Goal: Information Seeking & Learning: Understand process/instructions

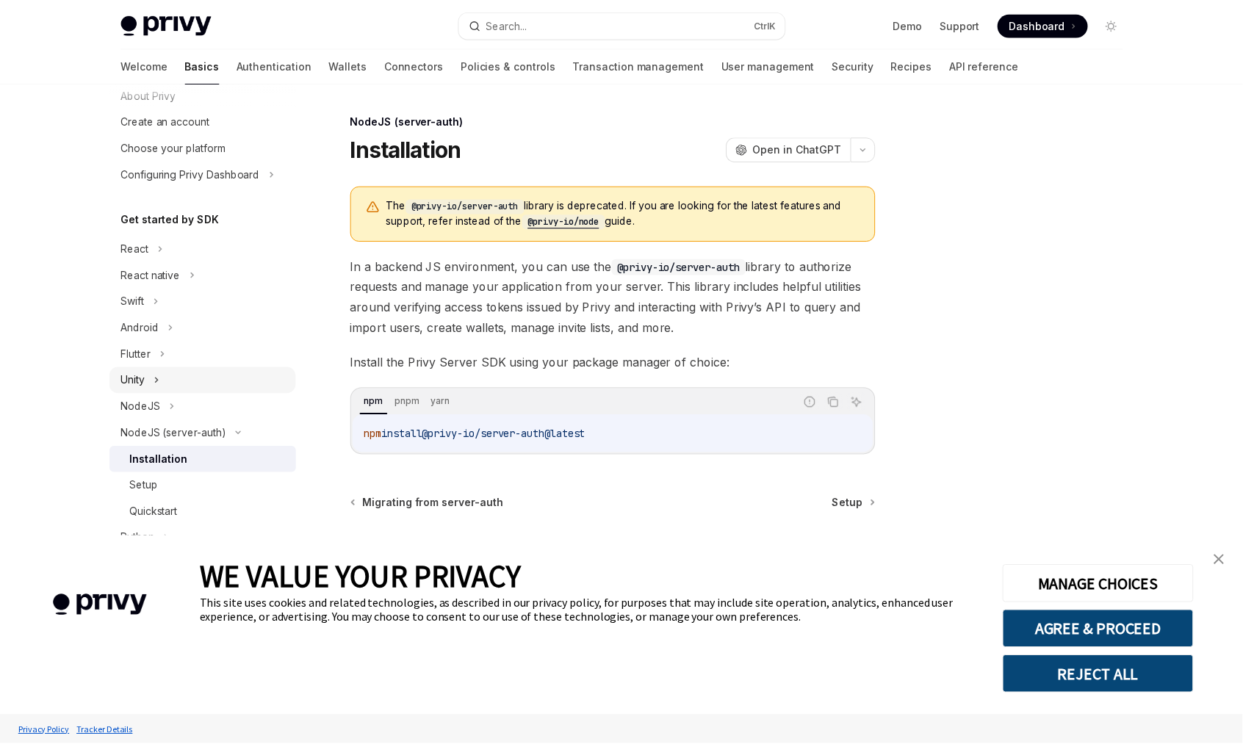
scroll to position [140, 0]
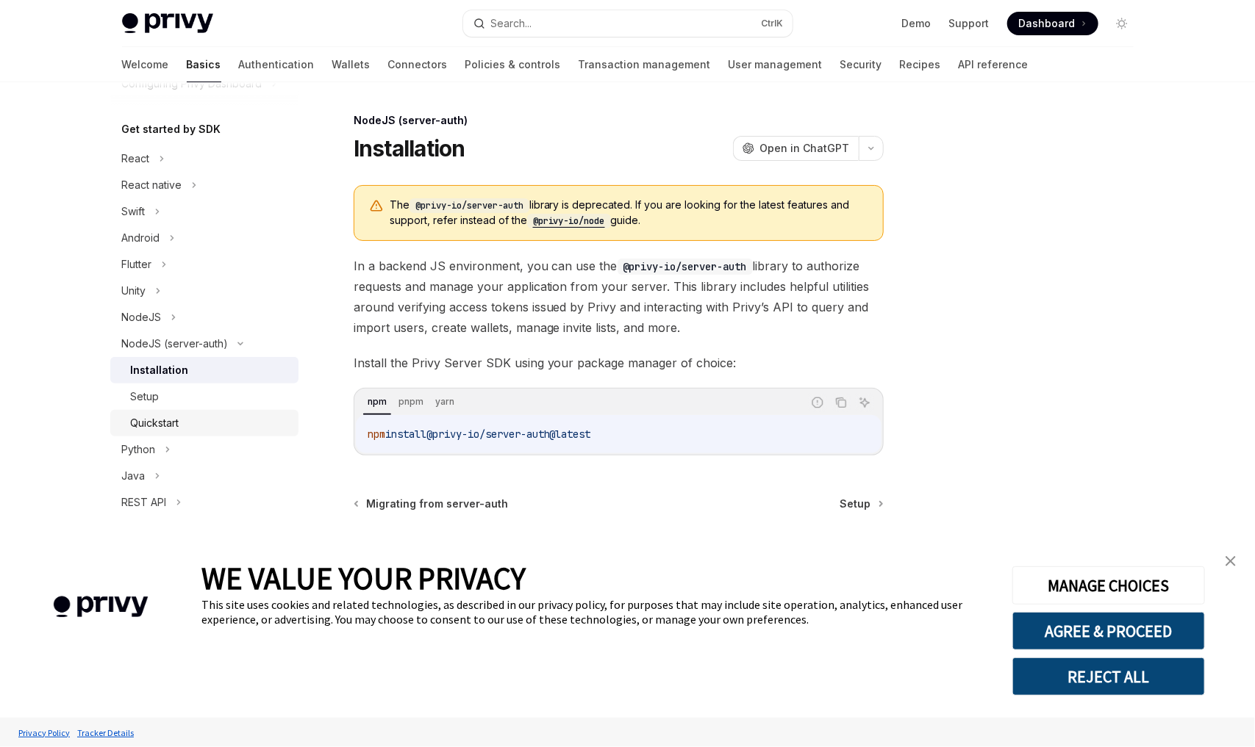
click at [200, 428] on div "Quickstart" at bounding box center [210, 423] width 159 height 18
type textarea "*"
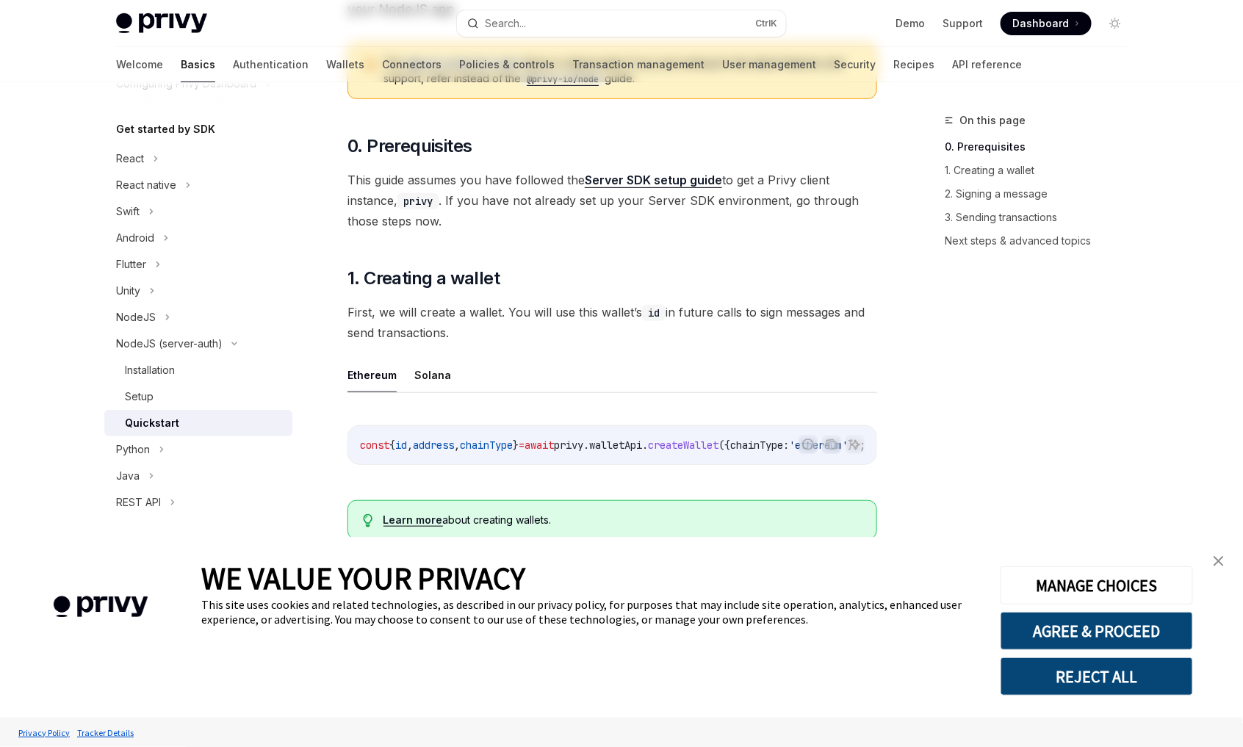
scroll to position [367, 0]
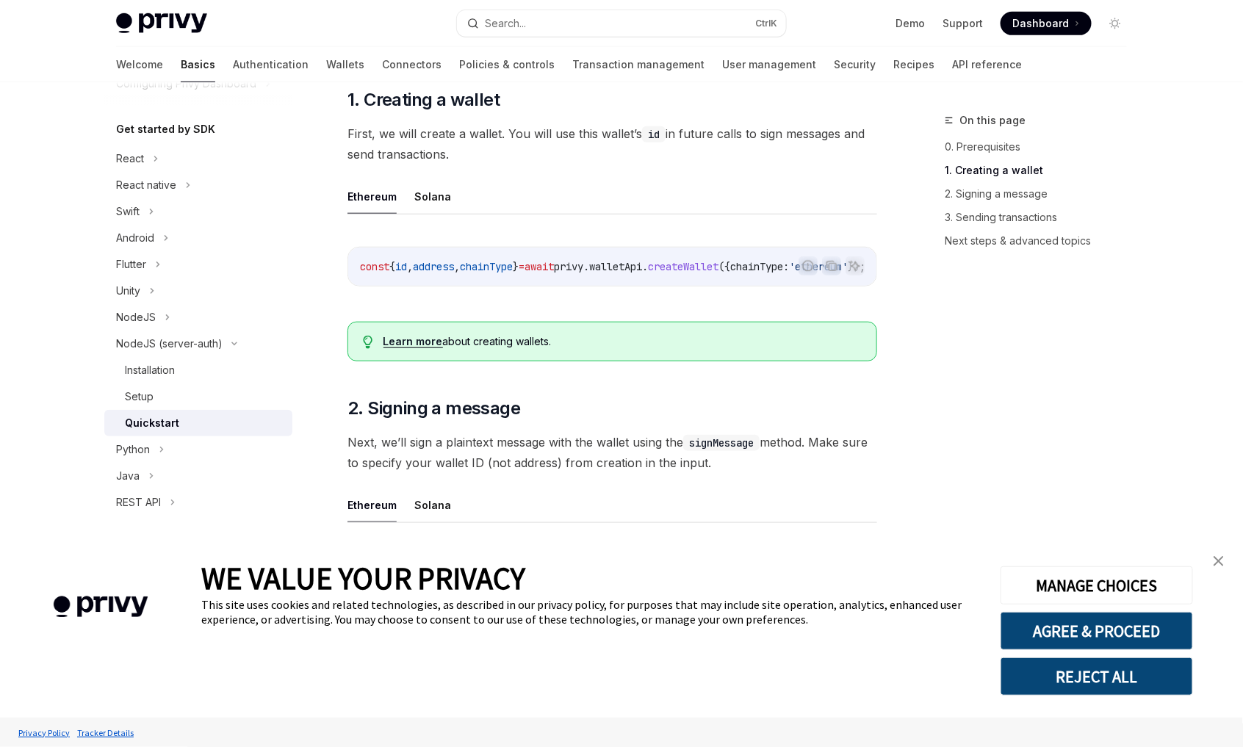
drag, startPoint x: 1139, startPoint y: 635, endPoint x: 1111, endPoint y: 612, distance: 36.0
click at [1135, 631] on button "AGREE & PROCEED" at bounding box center [1097, 631] width 193 height 38
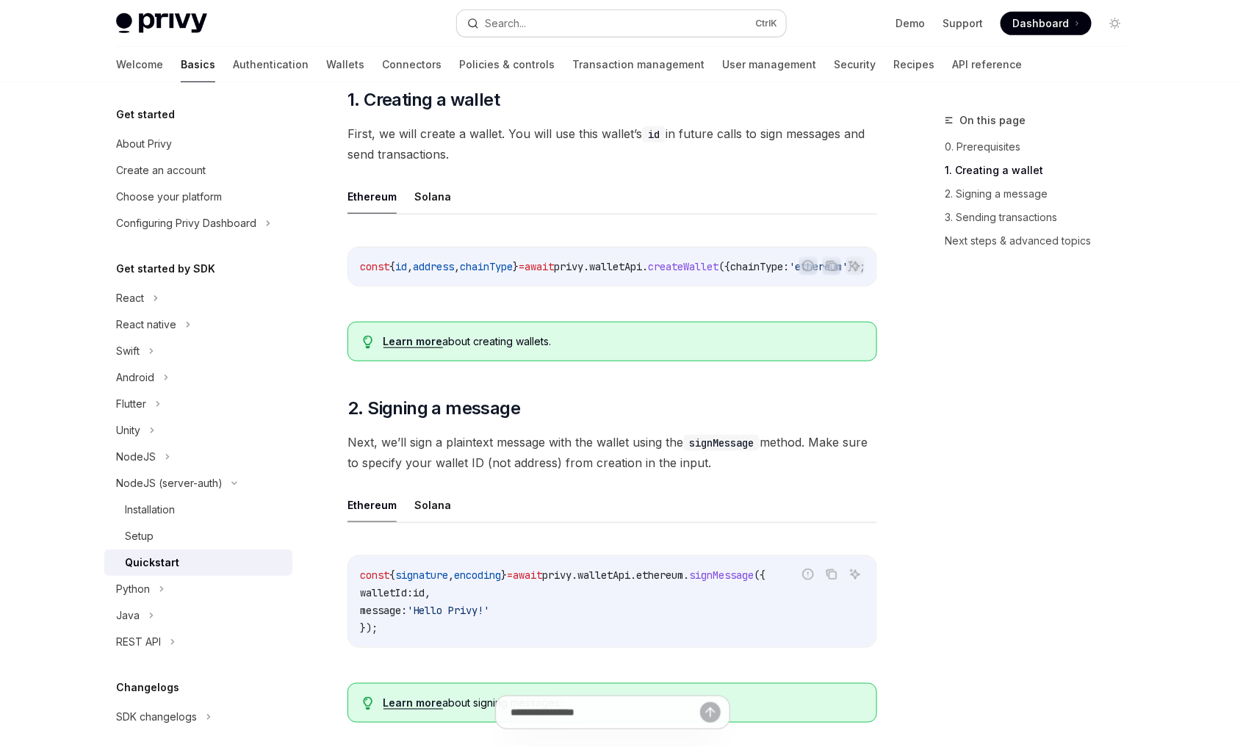
click at [572, 23] on button "Search... Ctrl K" at bounding box center [621, 23] width 329 height 26
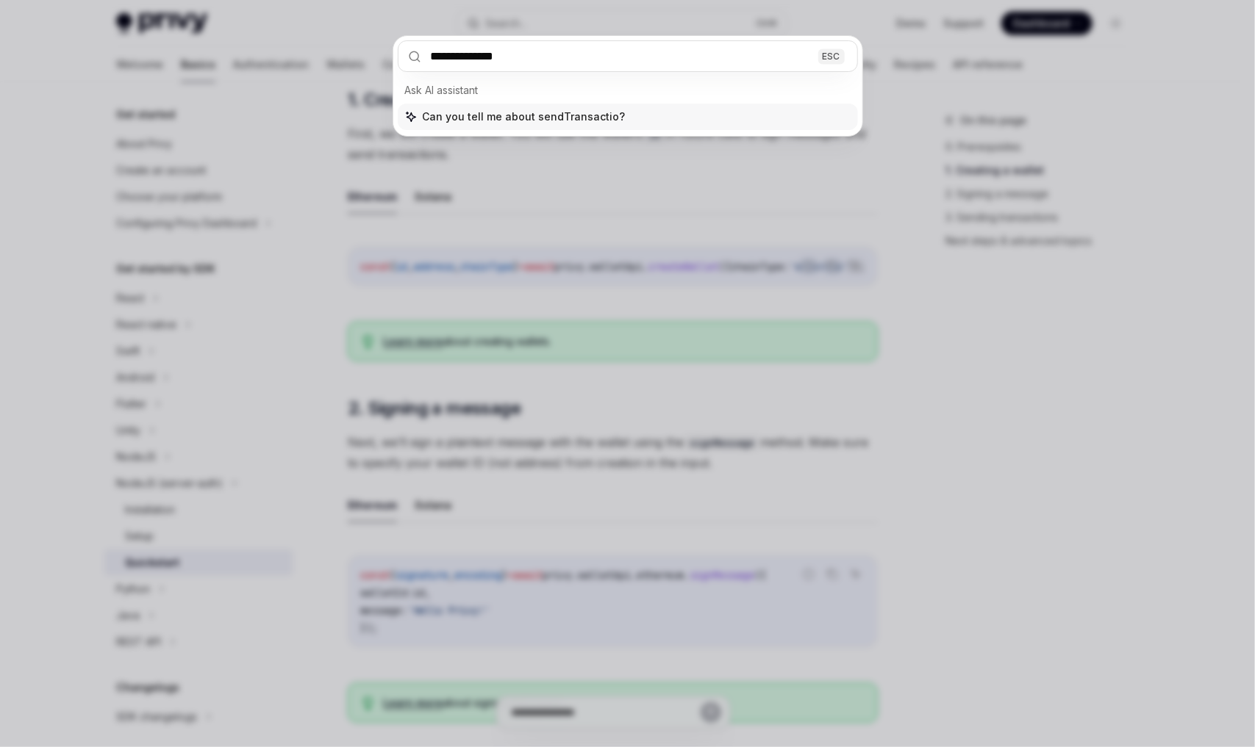
type input "**********"
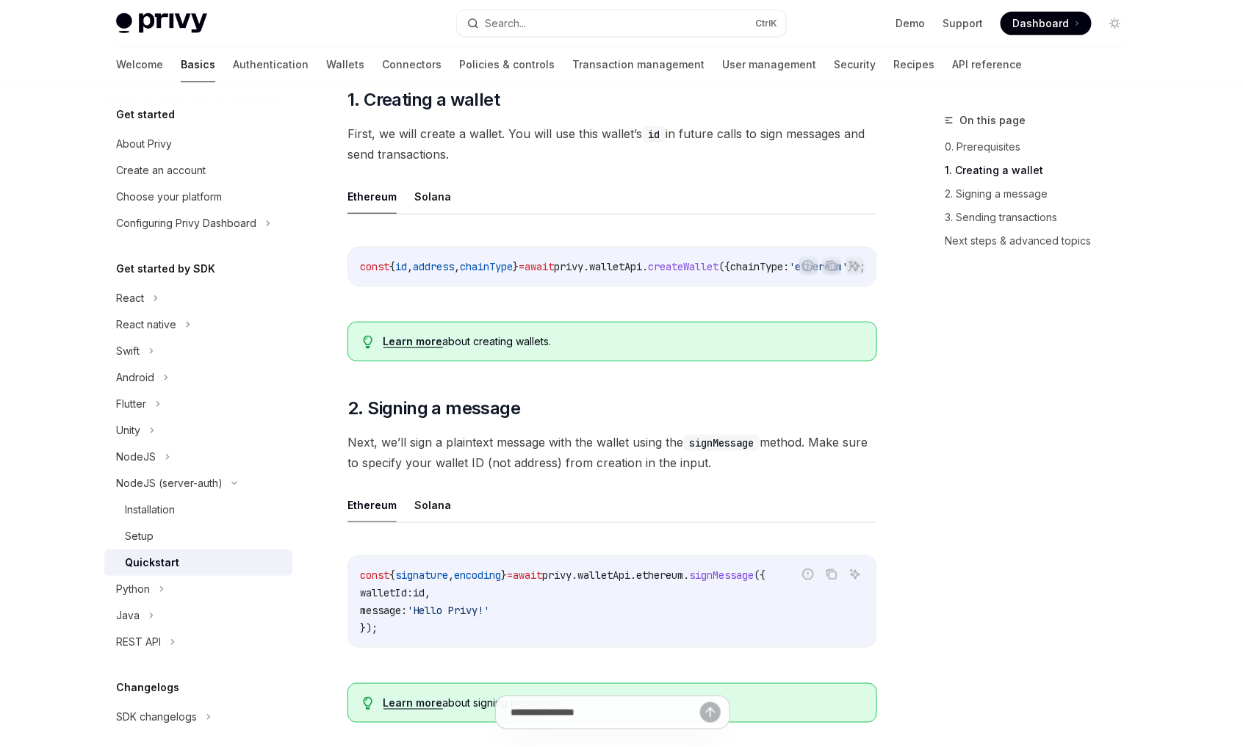
type textarea "*"
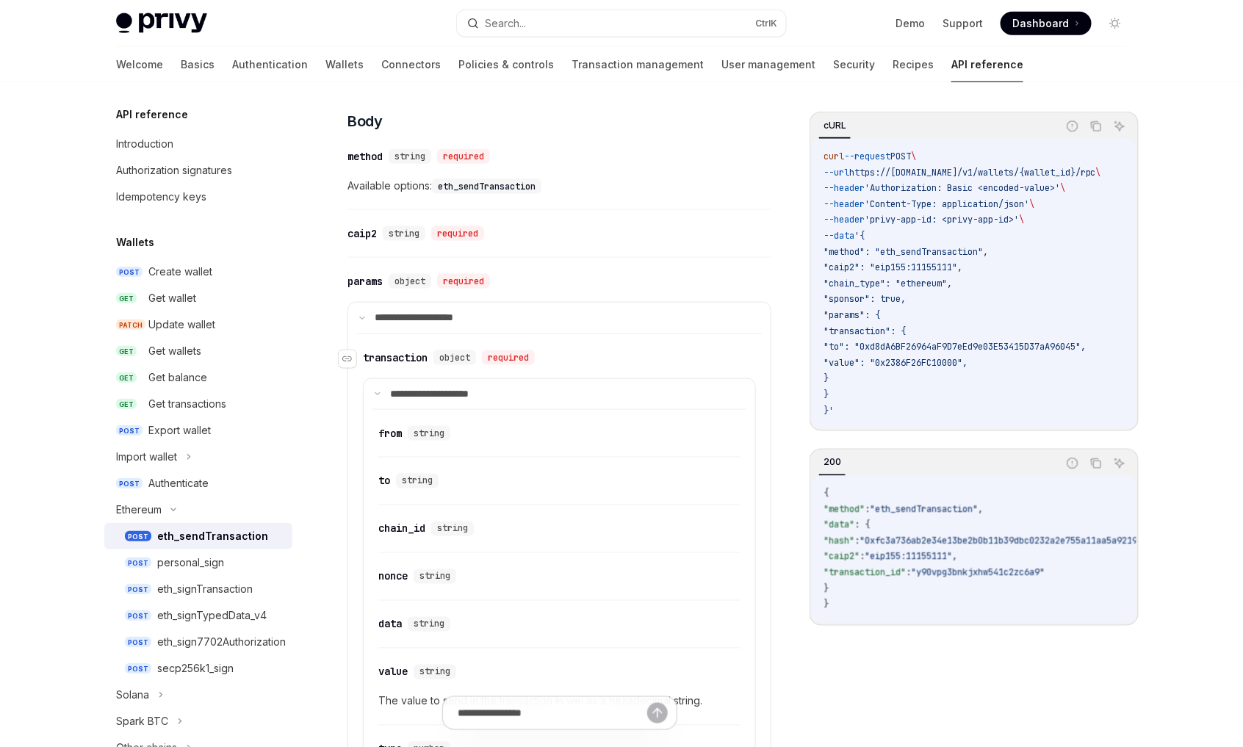
scroll to position [597, 0]
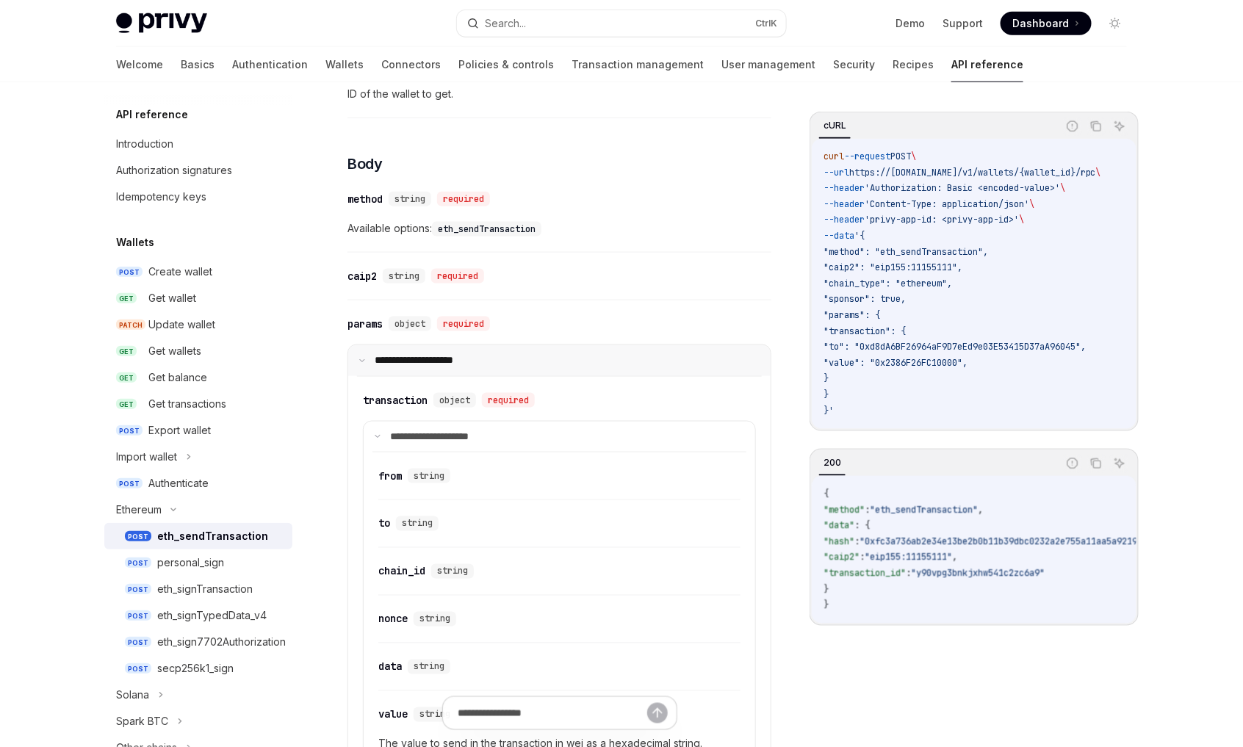
click at [364, 357] on icon at bounding box center [362, 360] width 7 height 7
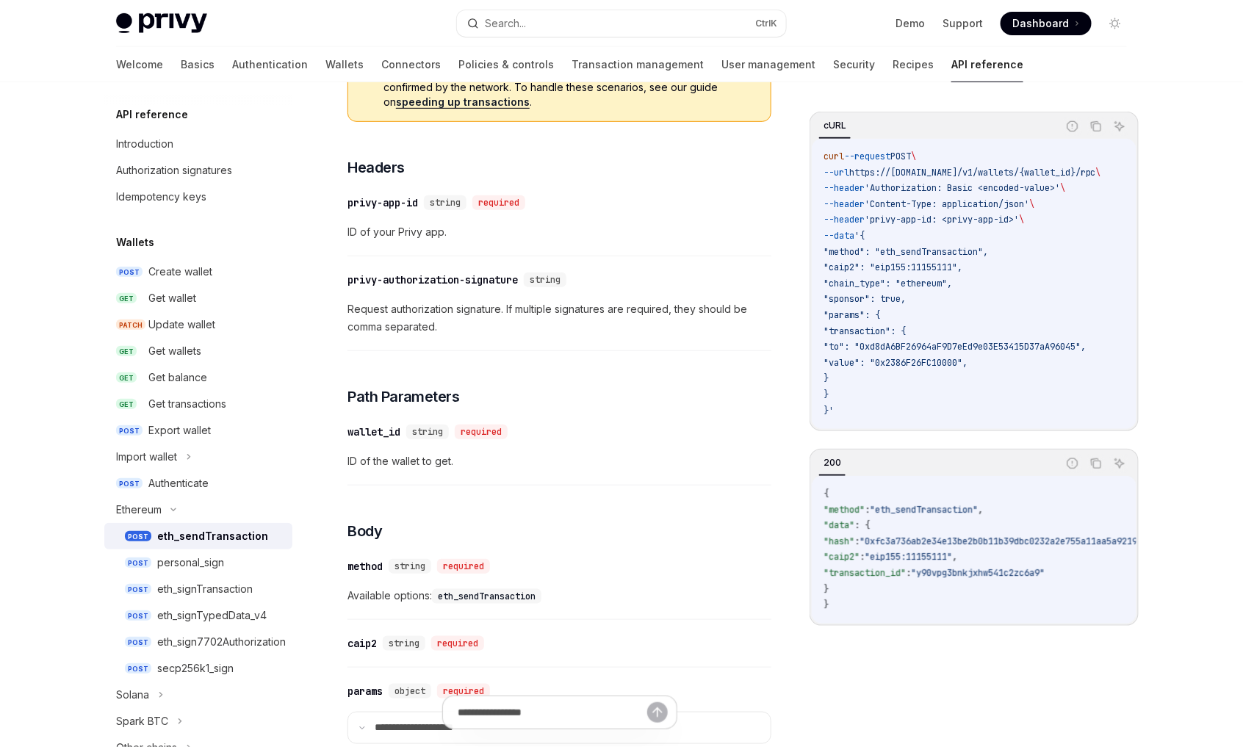
scroll to position [0, 0]
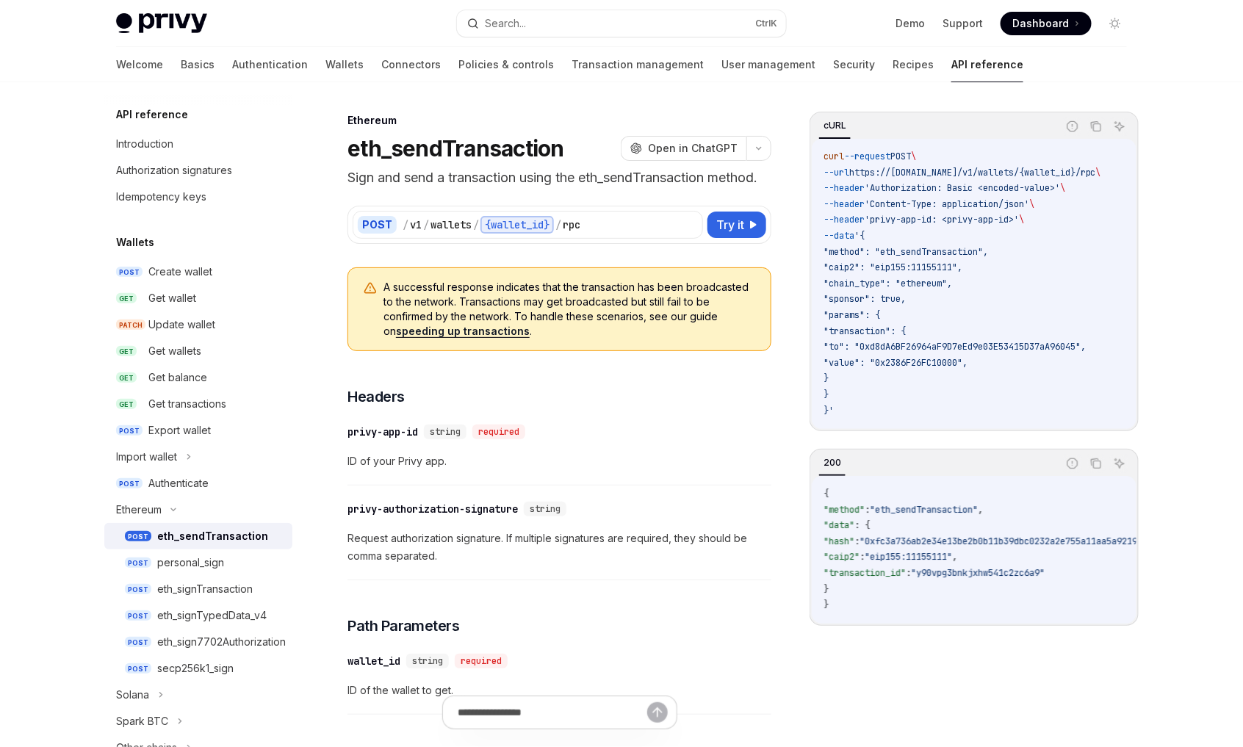
click at [0, 222] on html "Privy Docs home page Search... Ctrl K Demo Support Dashboard Dashboard Search..…" at bounding box center [621, 373] width 1243 height 747
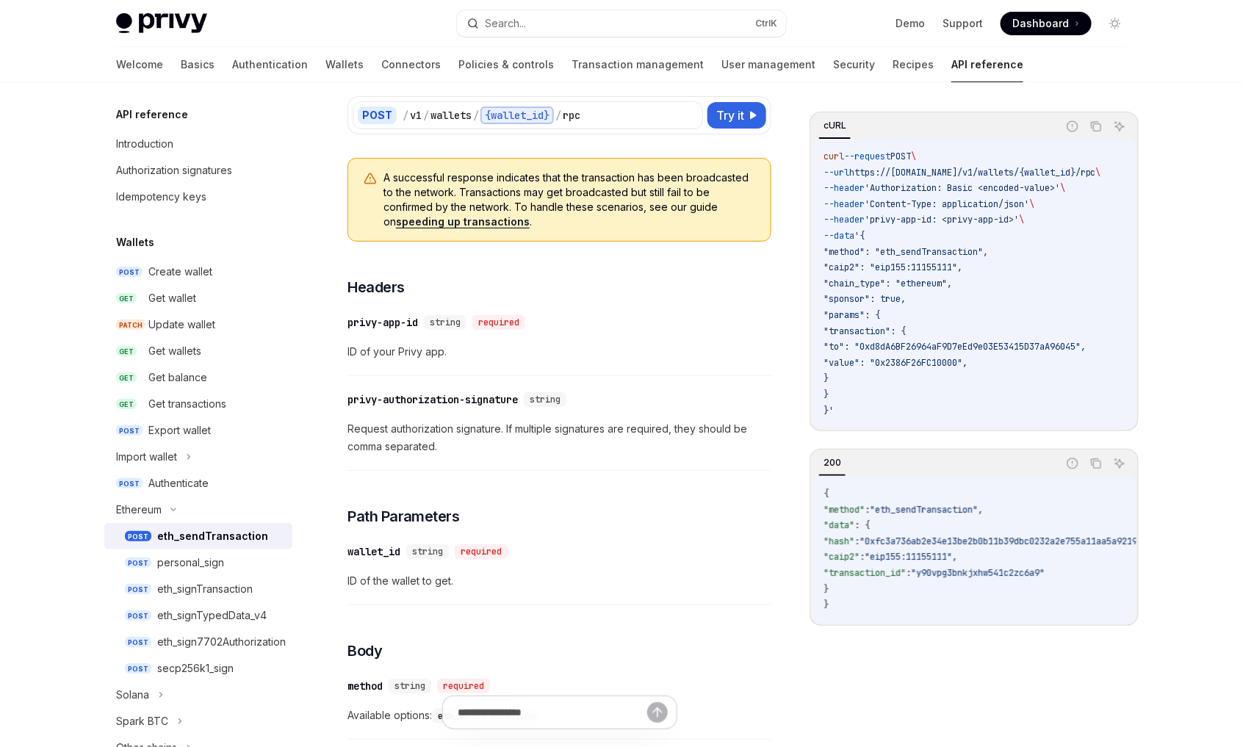
scroll to position [73, 0]
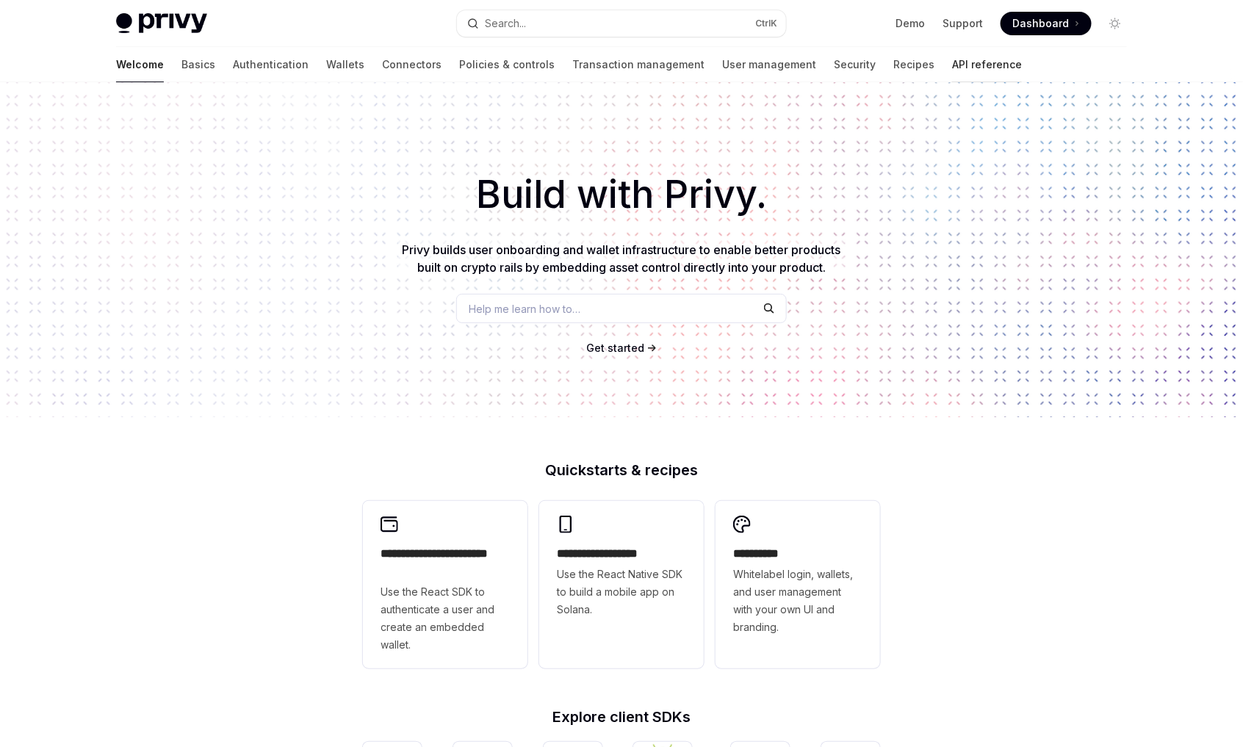
click at [952, 60] on link "API reference" at bounding box center [987, 64] width 70 height 35
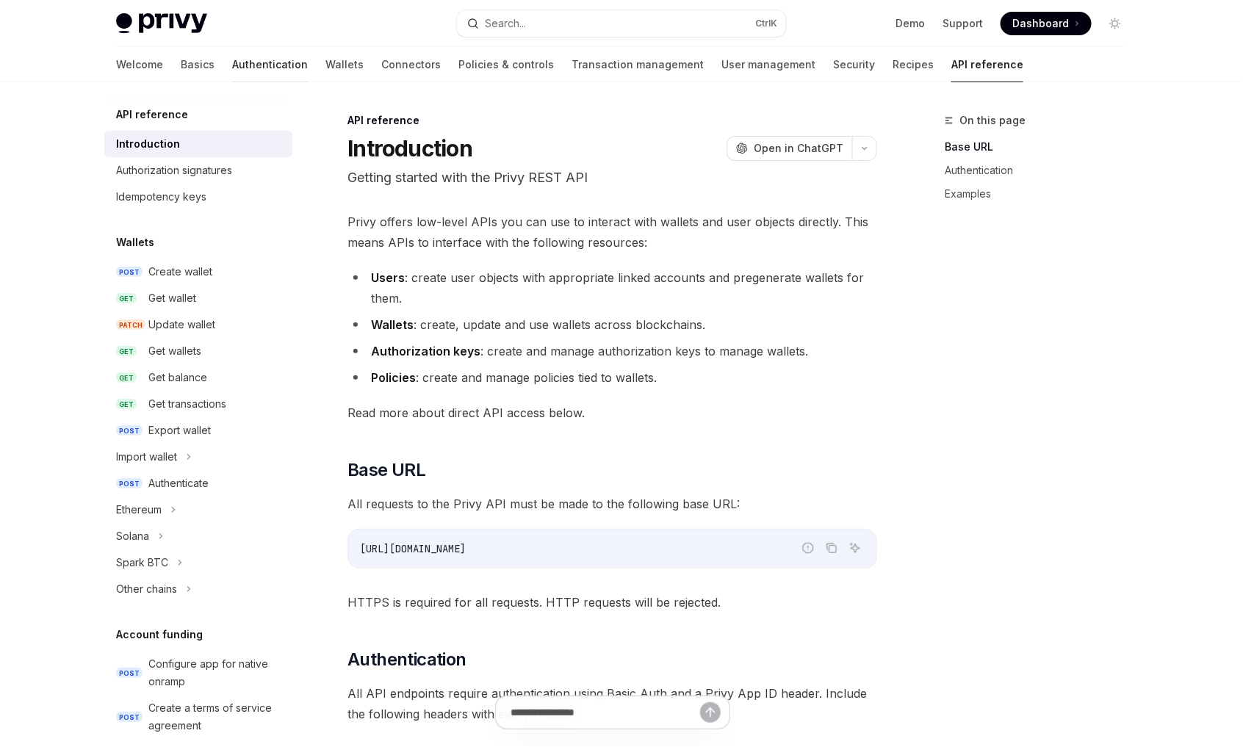
click at [232, 65] on link "Authentication" at bounding box center [270, 64] width 76 height 35
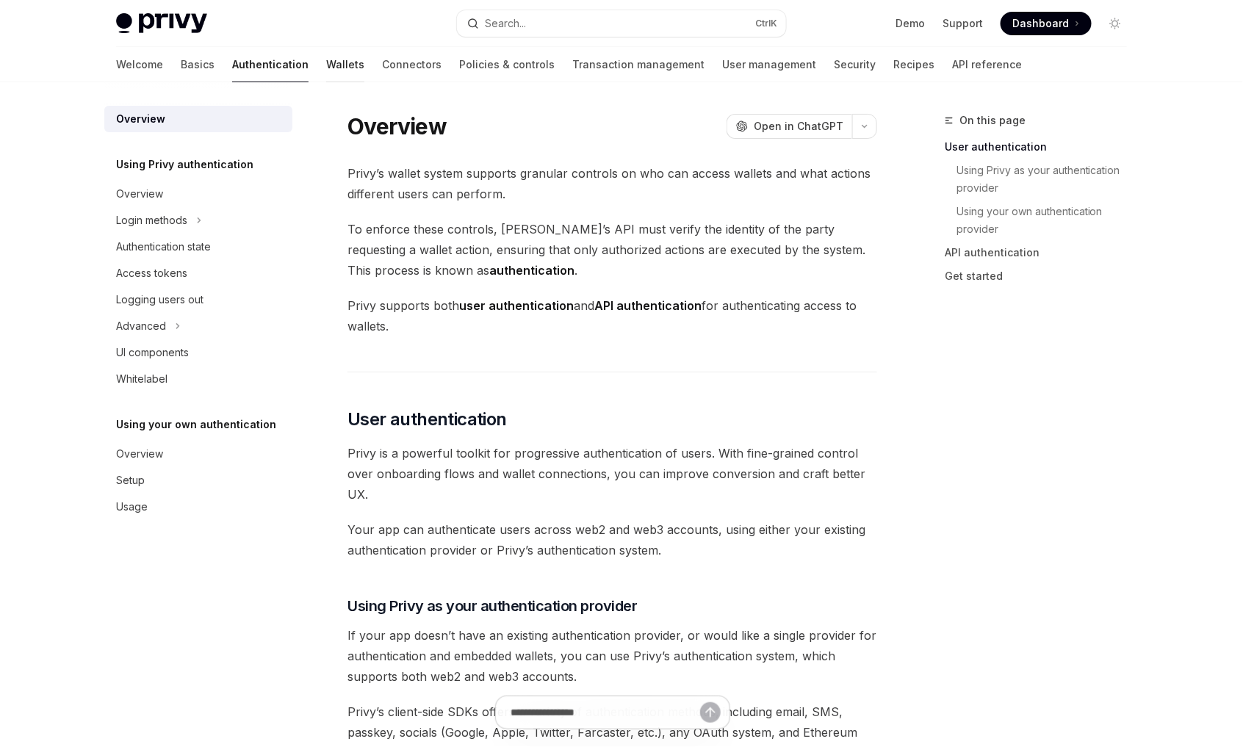
click at [326, 63] on link "Wallets" at bounding box center [345, 64] width 38 height 35
type textarea "*"
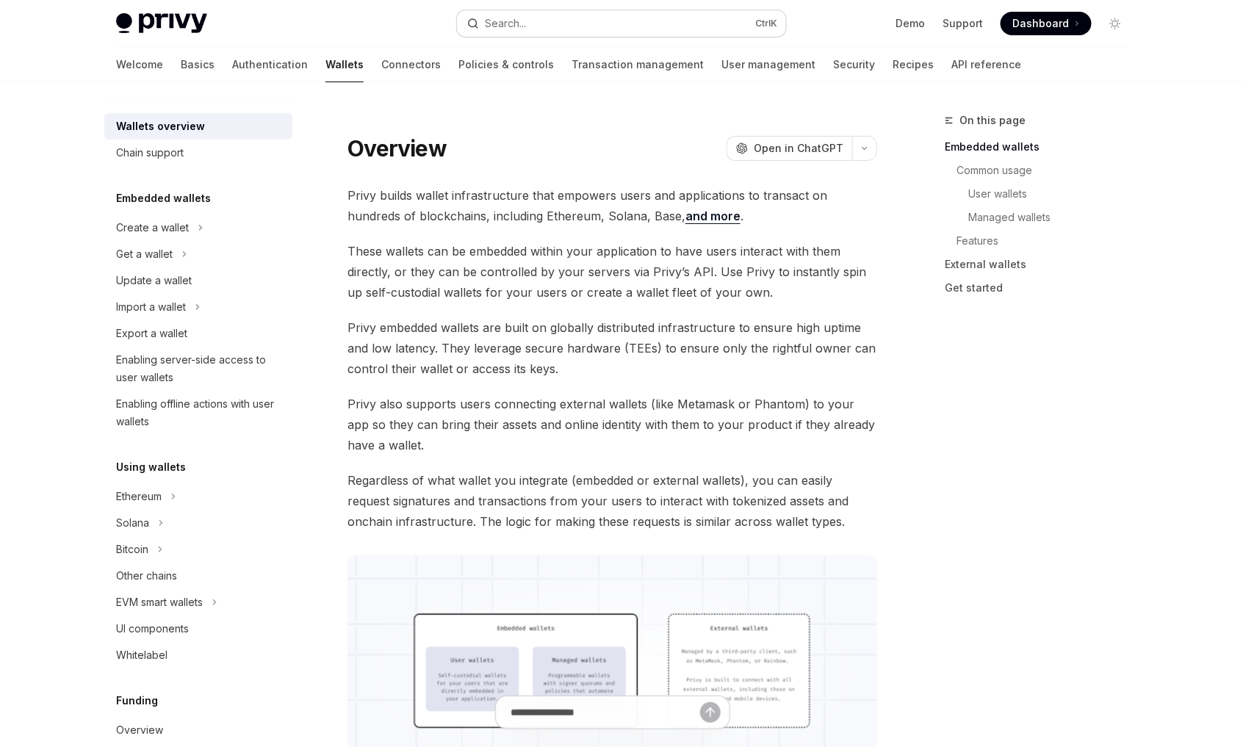
click at [566, 36] on button "Search... Ctrl K" at bounding box center [621, 23] width 329 height 26
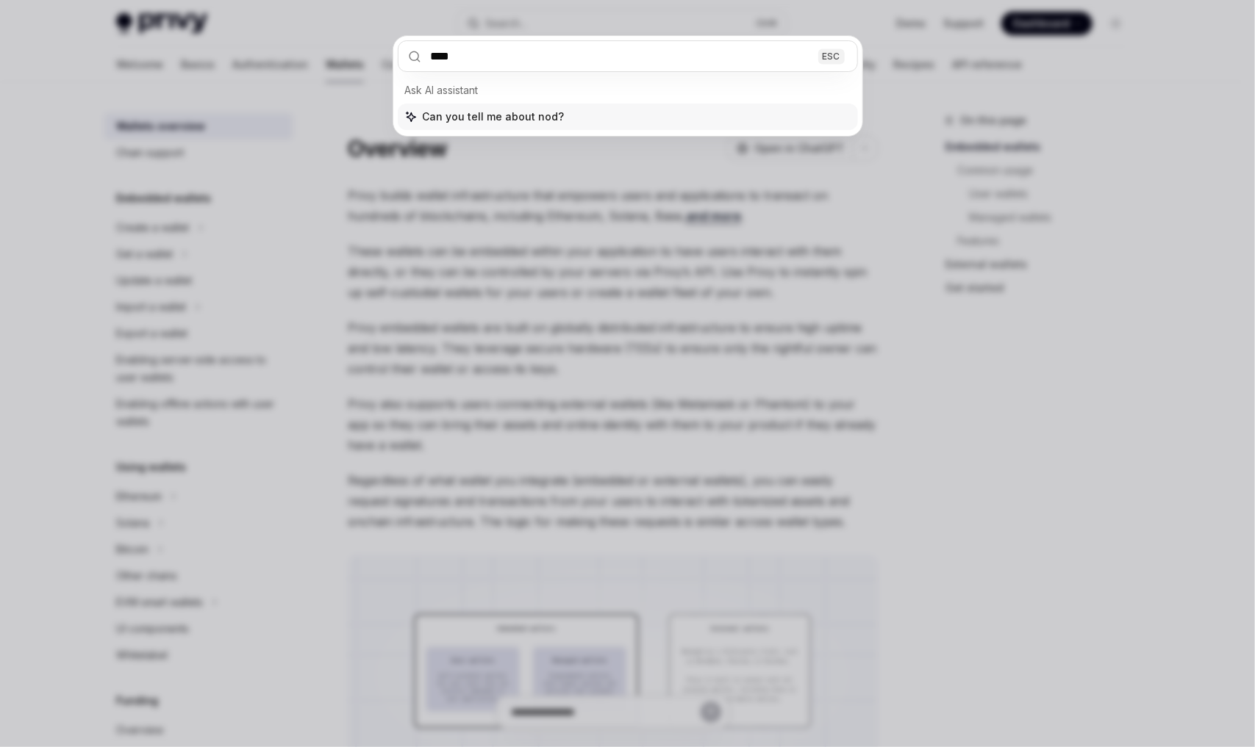
type input "*****"
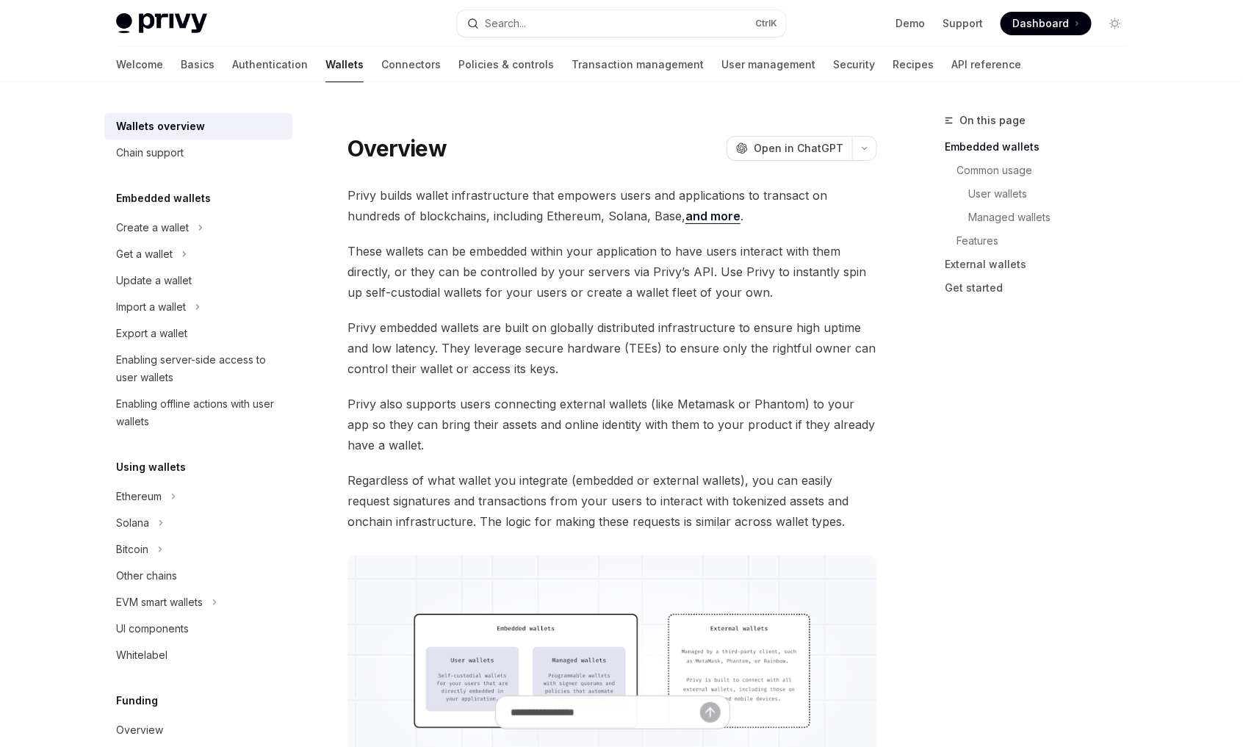
type textarea "*"
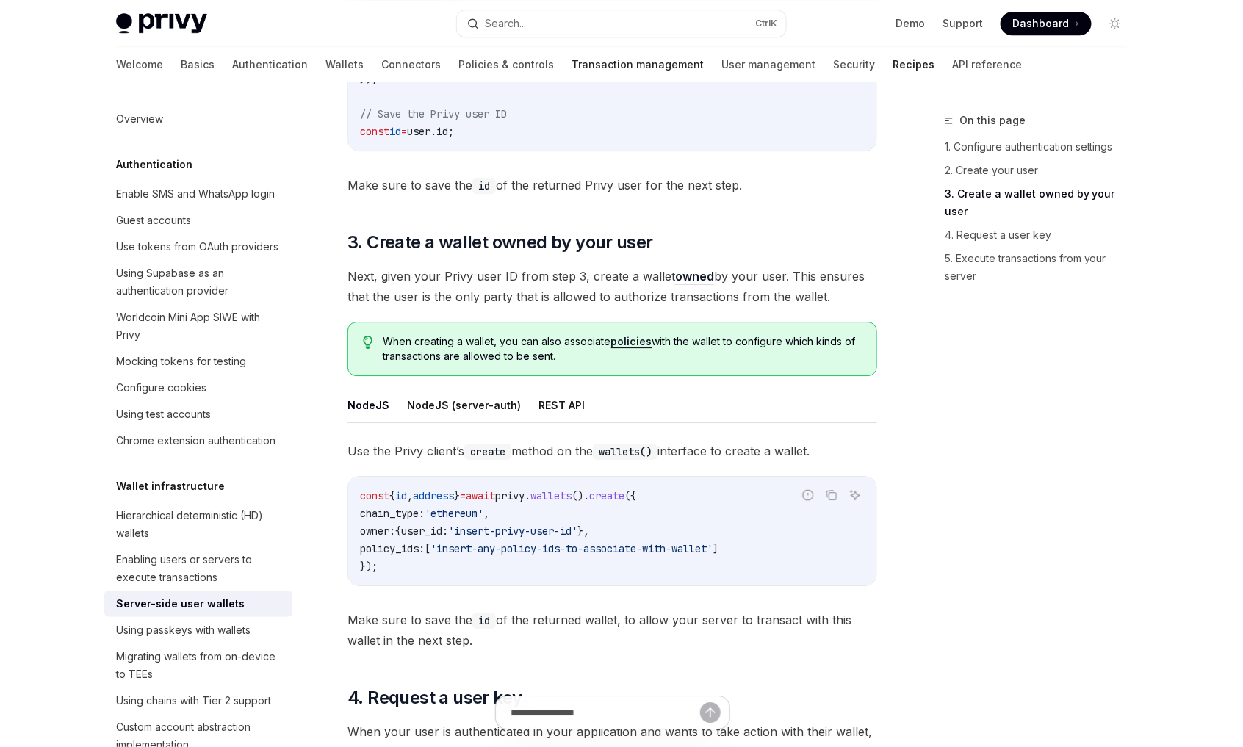
scroll to position [1396, 0]
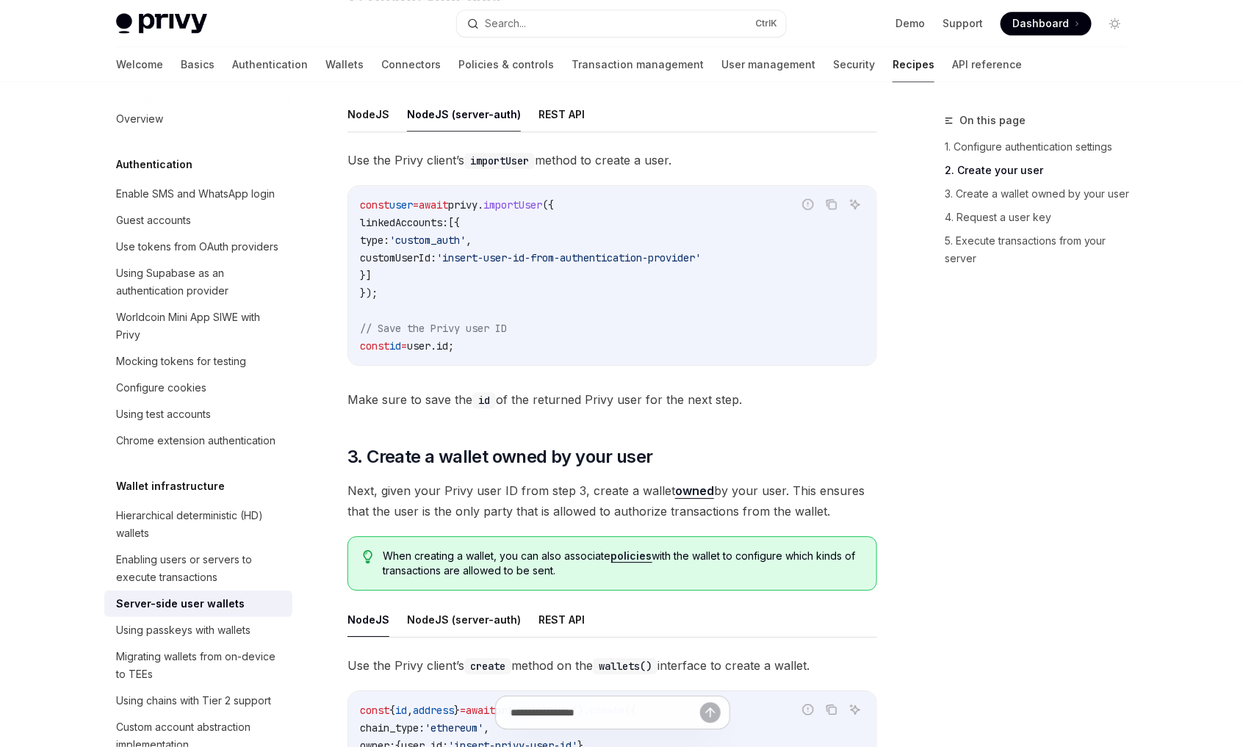
click at [568, 6] on div "Privy Docs home page Search... Ctrl K Demo Support Dashboard Dashboard Search..." at bounding box center [621, 23] width 1011 height 47
click at [570, 20] on button "Search... Ctrl K" at bounding box center [621, 23] width 329 height 26
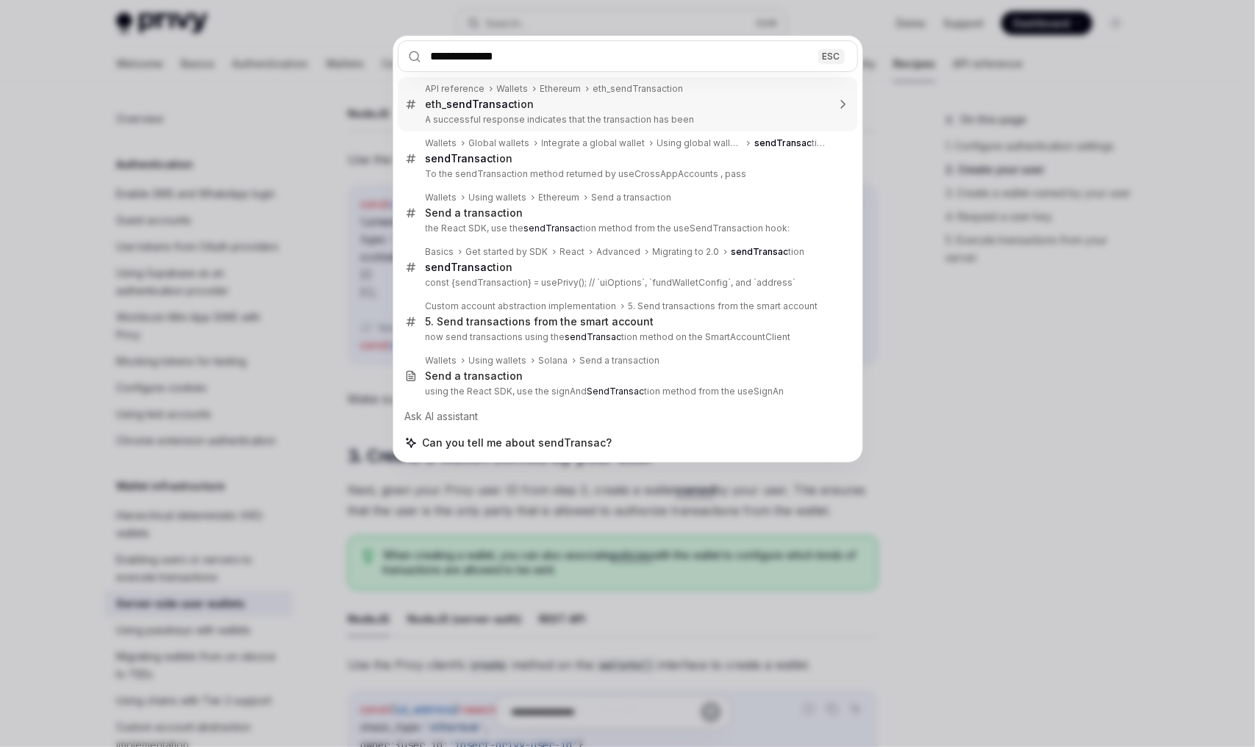
type input "**********"
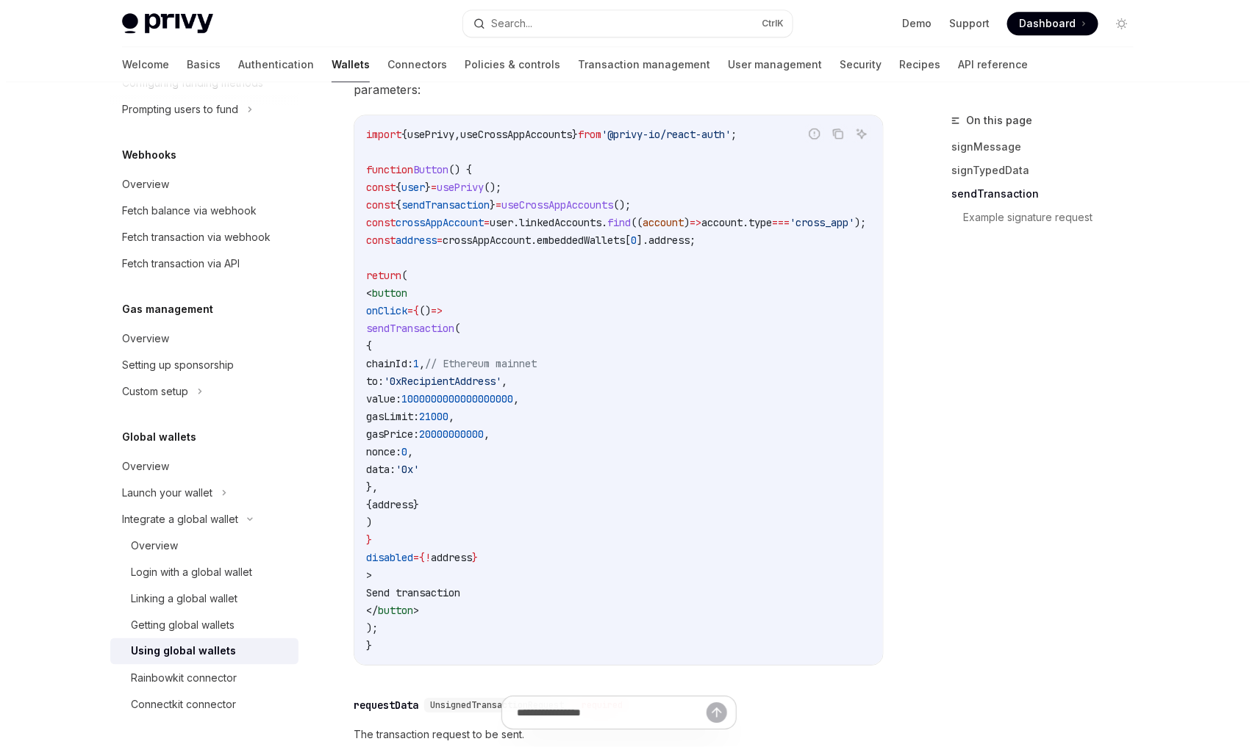
scroll to position [1576, 0]
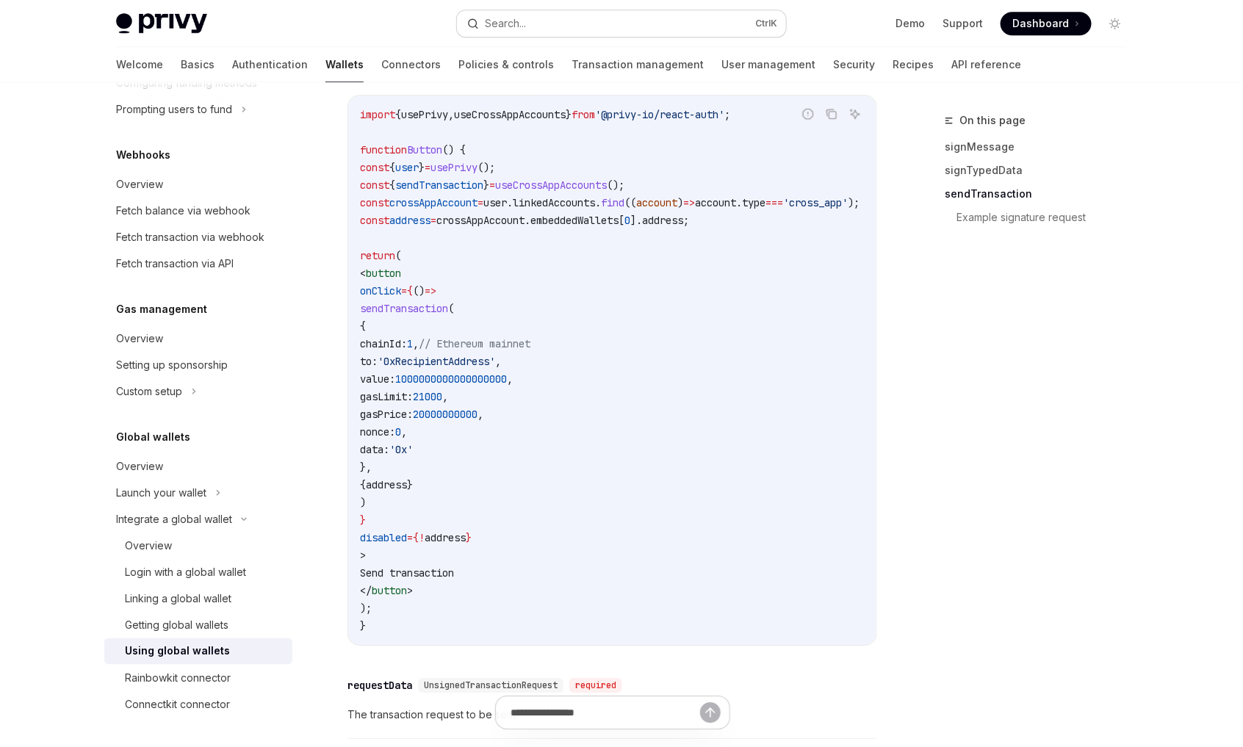
click at [523, 20] on div "Search..." at bounding box center [505, 24] width 41 height 18
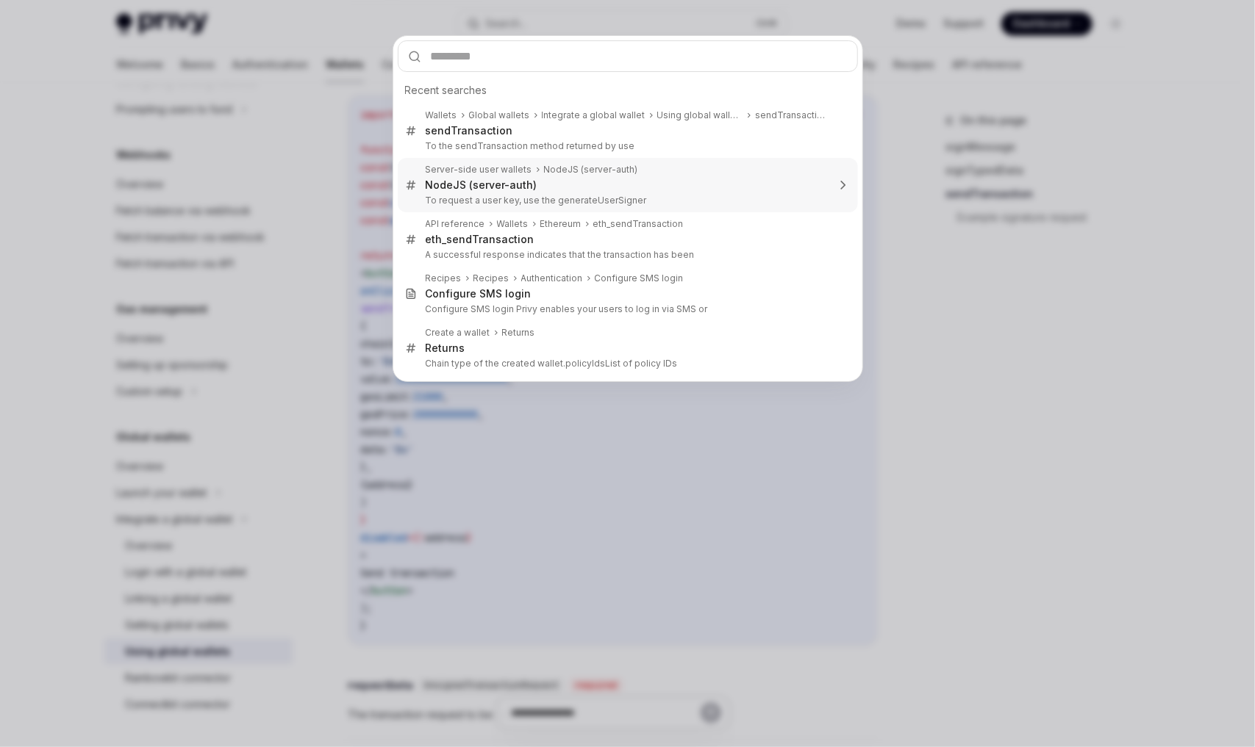
type textarea "*"
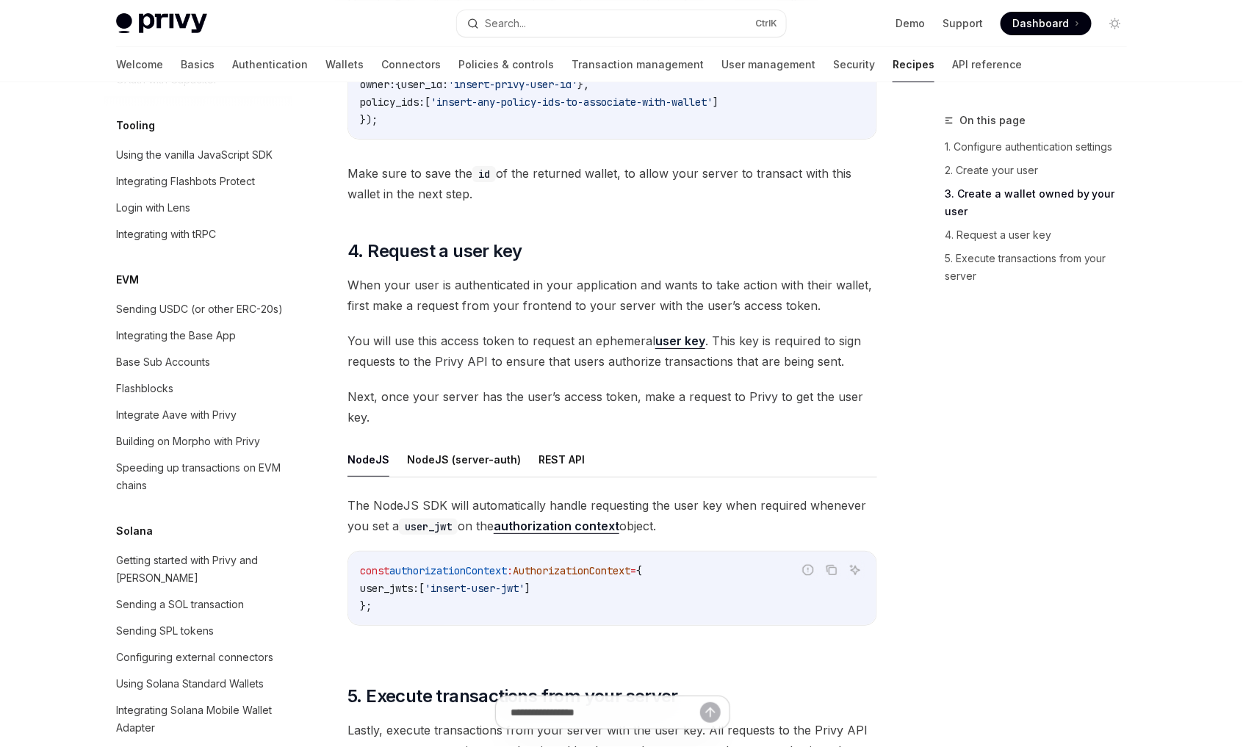
scroll to position [2006, 0]
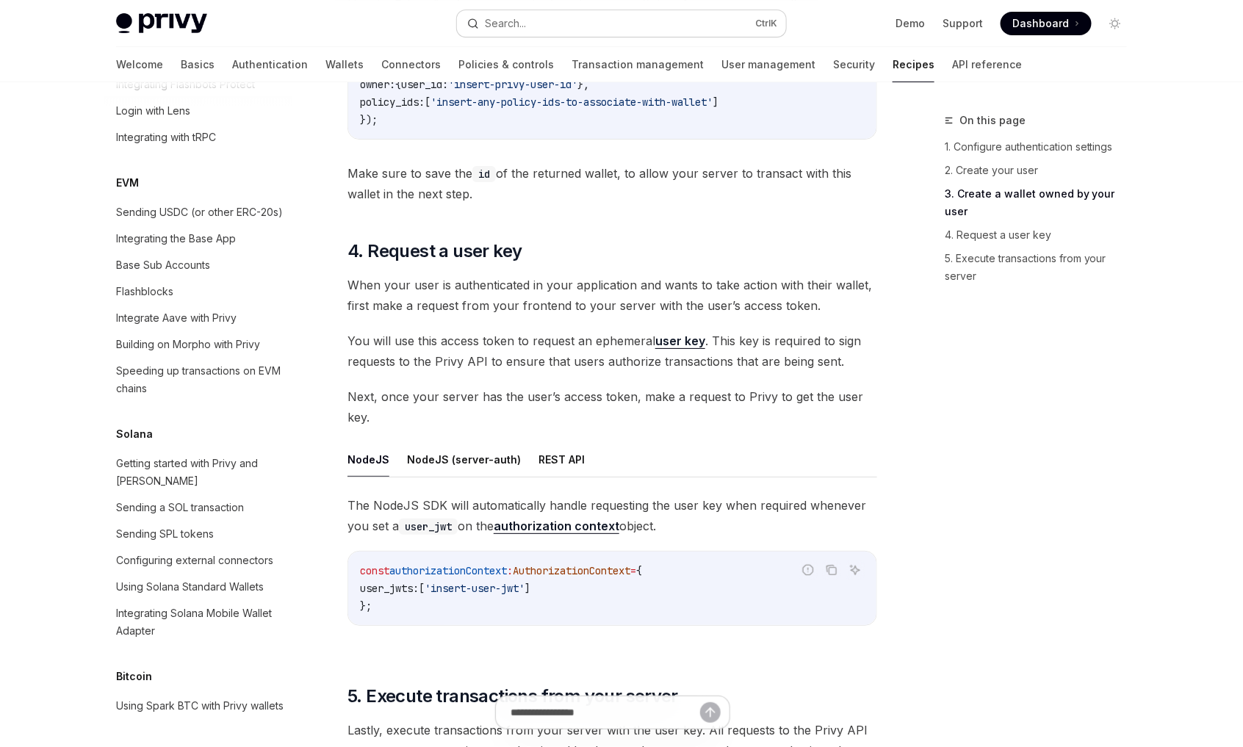
click at [678, 25] on button "Search... Ctrl K" at bounding box center [621, 23] width 329 height 26
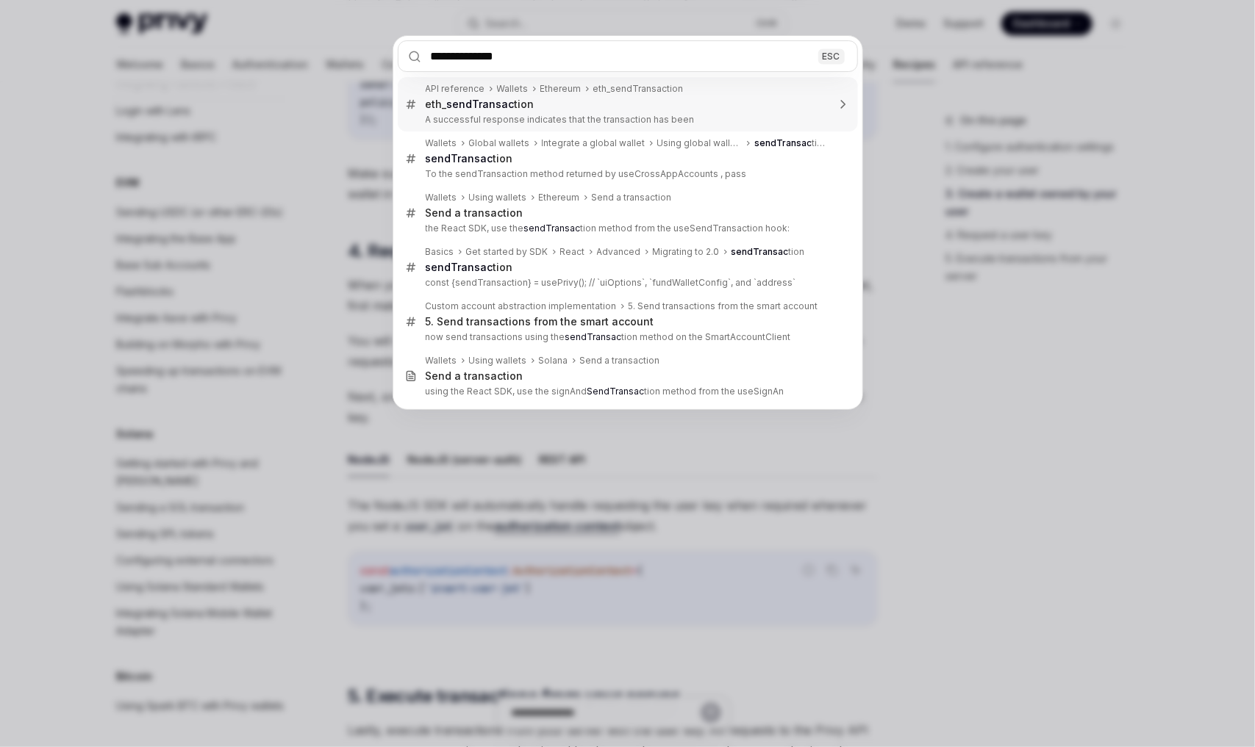
type input "**********"
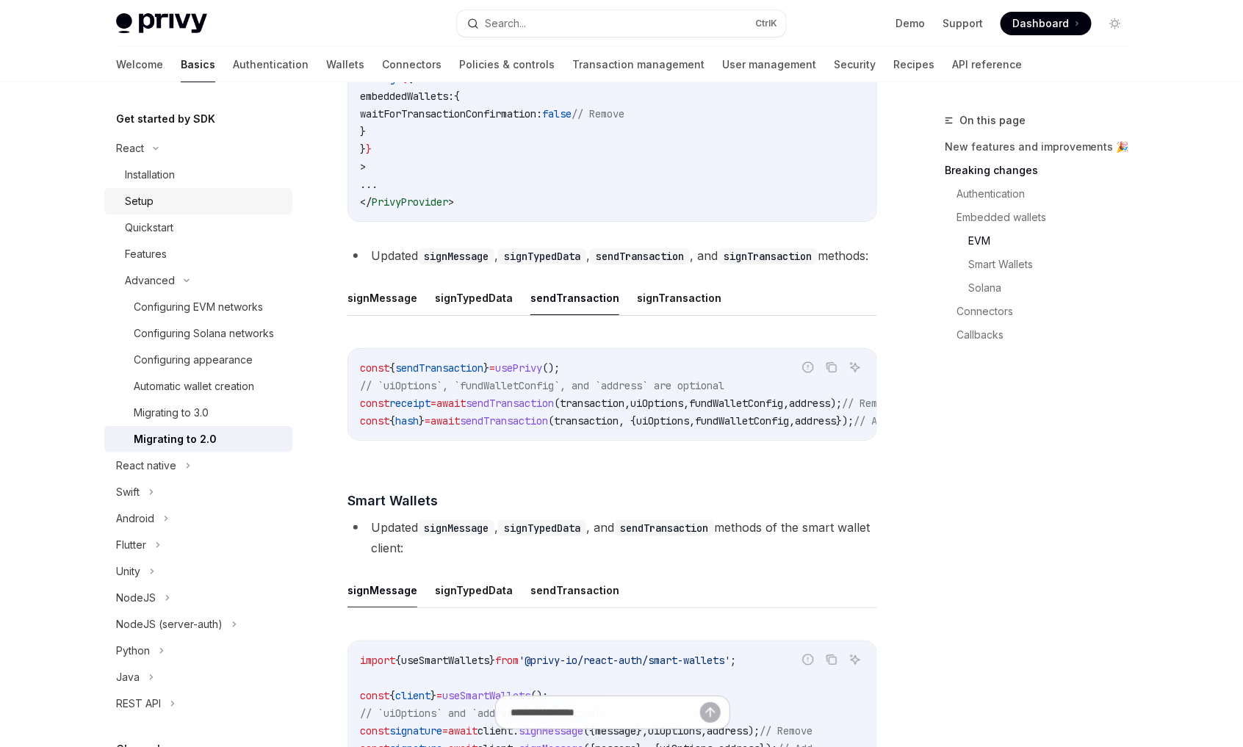
scroll to position [148, 0]
click at [548, 428] on span "sendTransaction" at bounding box center [504, 420] width 88 height 13
drag, startPoint x: 559, startPoint y: 453, endPoint x: 616, endPoint y: 457, distance: 56.7
click at [616, 428] on span "transaction" at bounding box center [586, 420] width 65 height 13
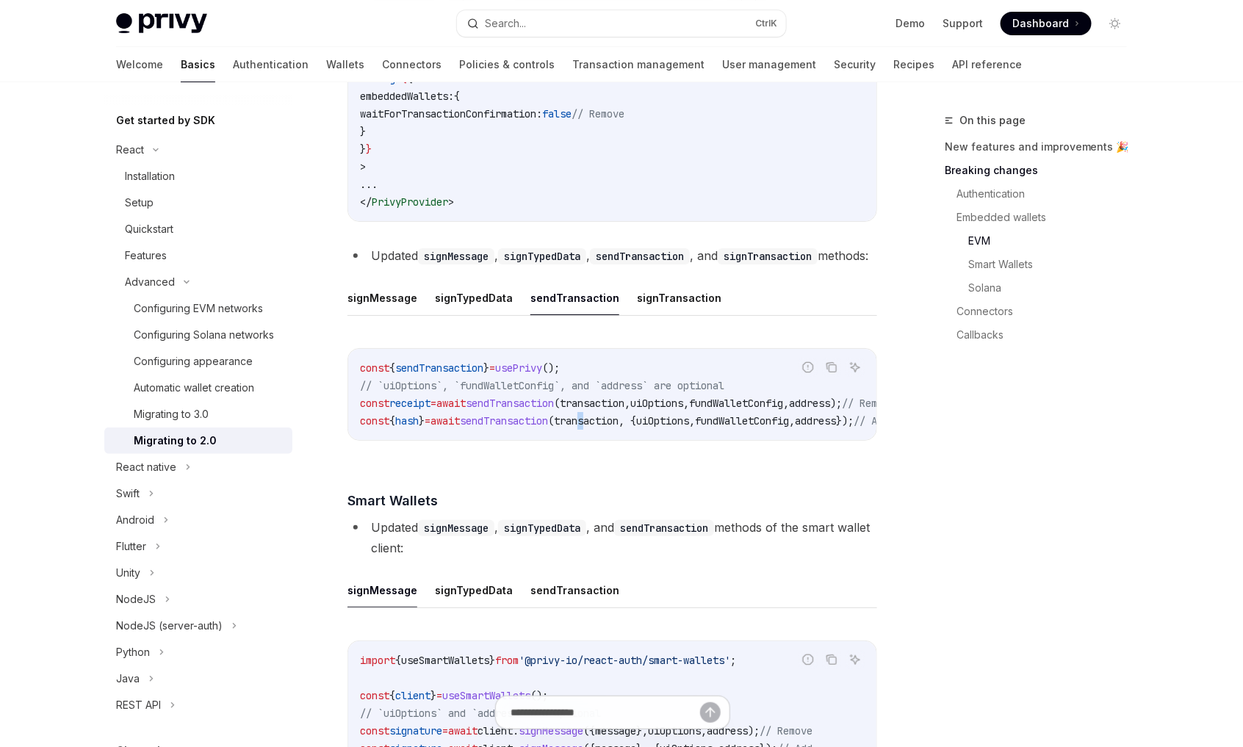
click at [616, 428] on span "transaction" at bounding box center [586, 420] width 65 height 13
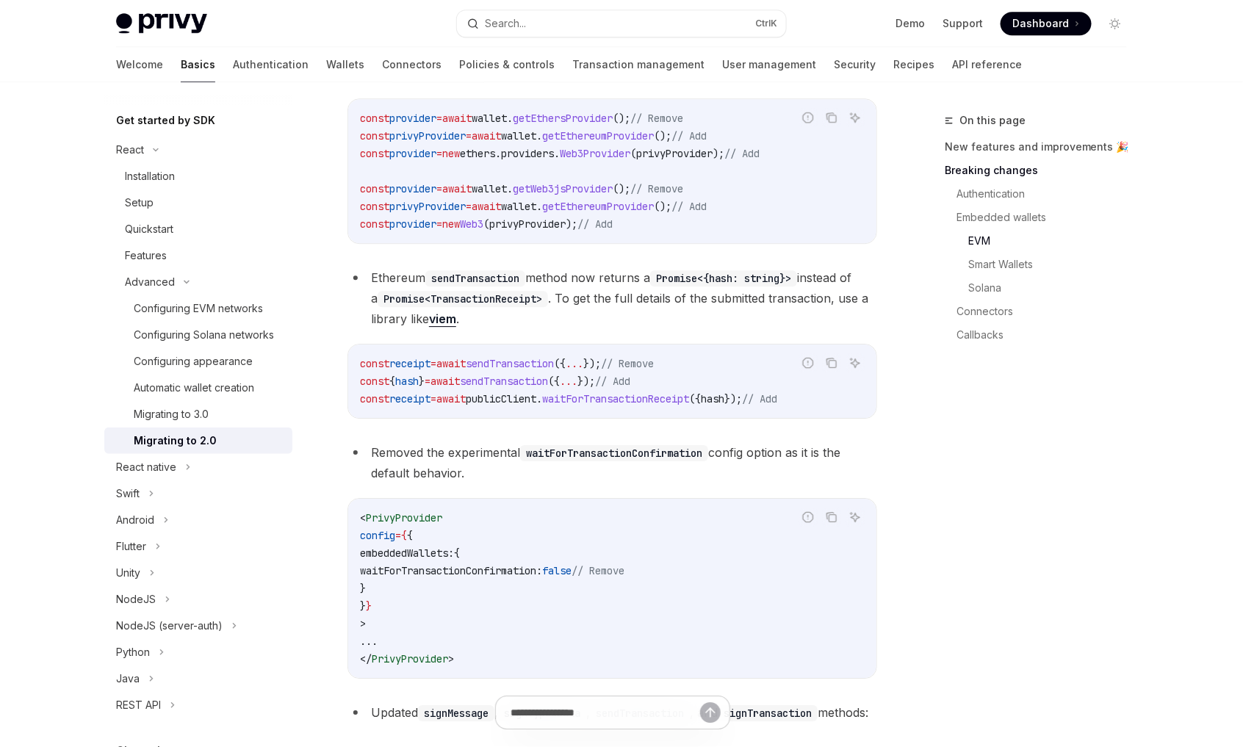
scroll to position [1511, 0]
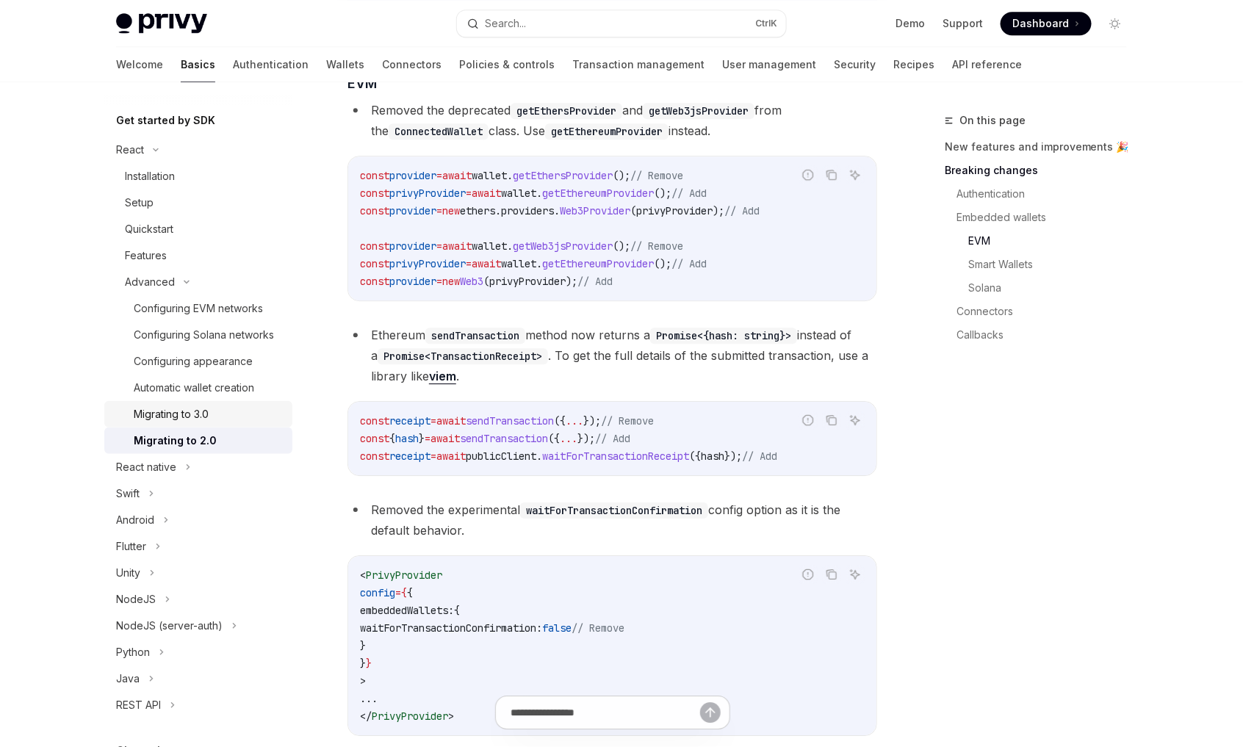
click at [152, 423] on div "Migrating to 3.0" at bounding box center [171, 415] width 75 height 18
type textarea "*"
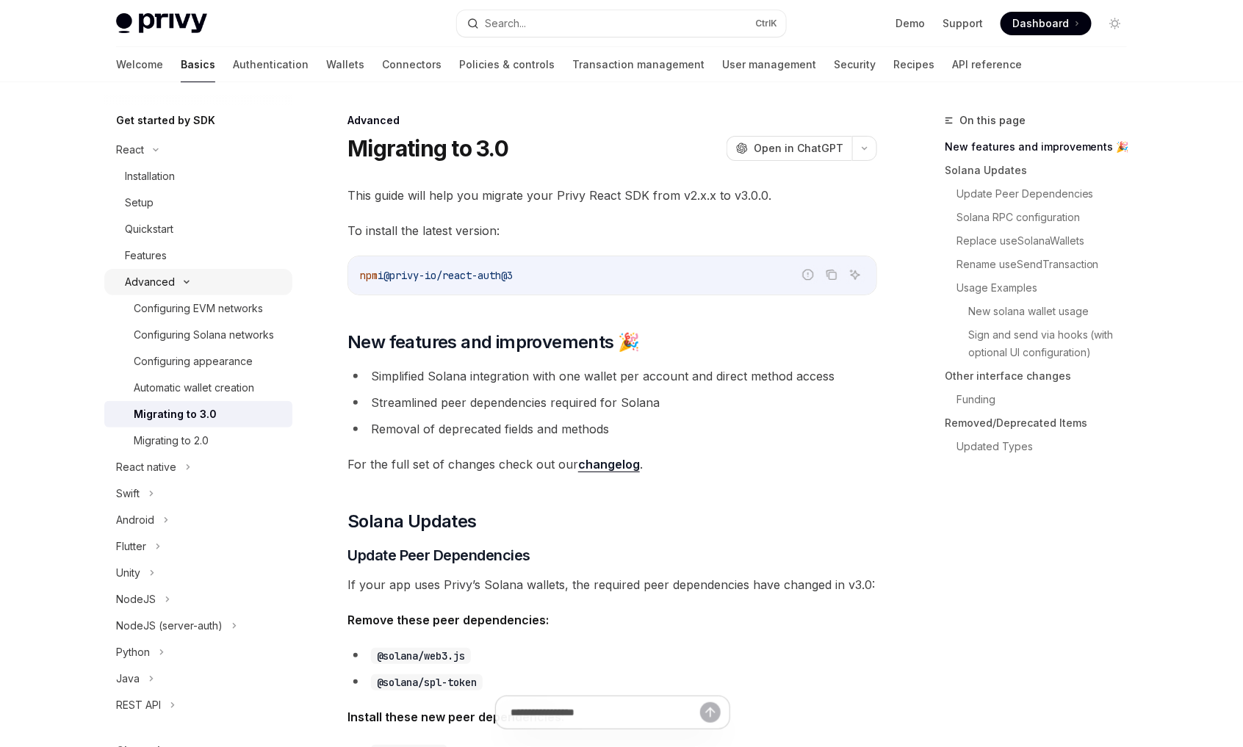
click at [194, 284] on icon at bounding box center [187, 282] width 18 height 6
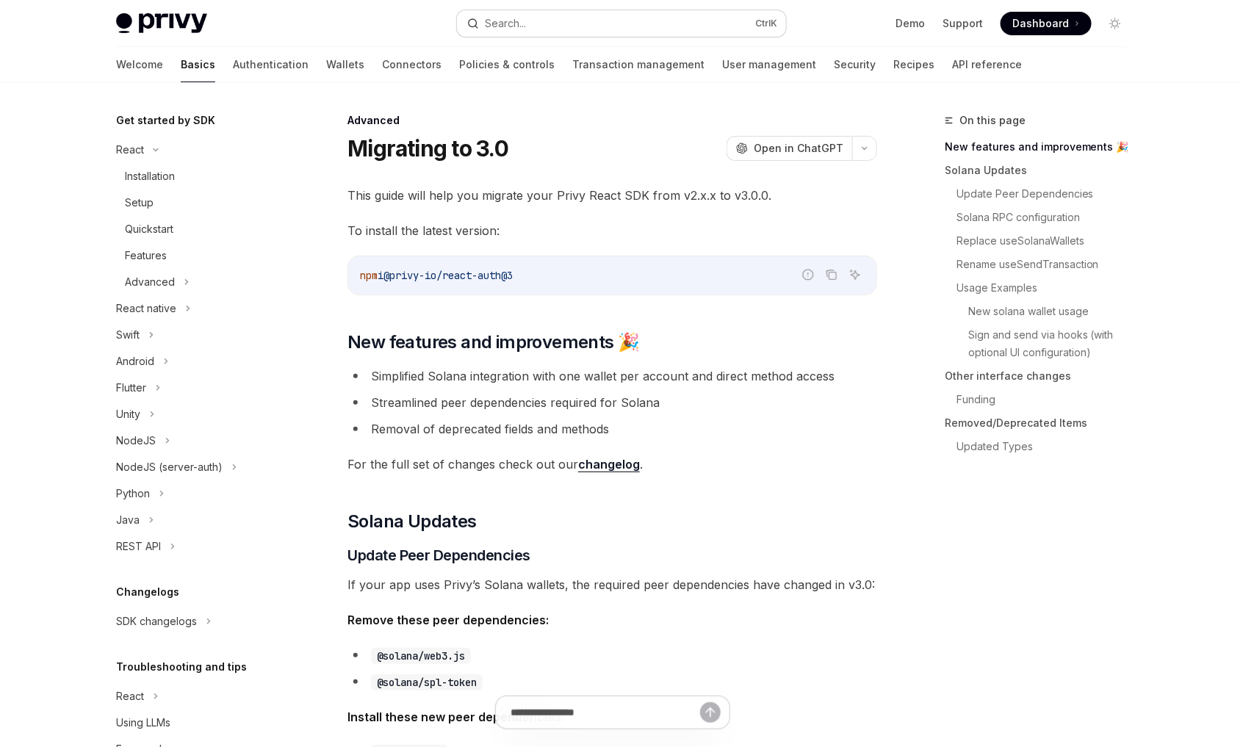
click at [610, 26] on button "Search... Ctrl K" at bounding box center [621, 23] width 329 height 26
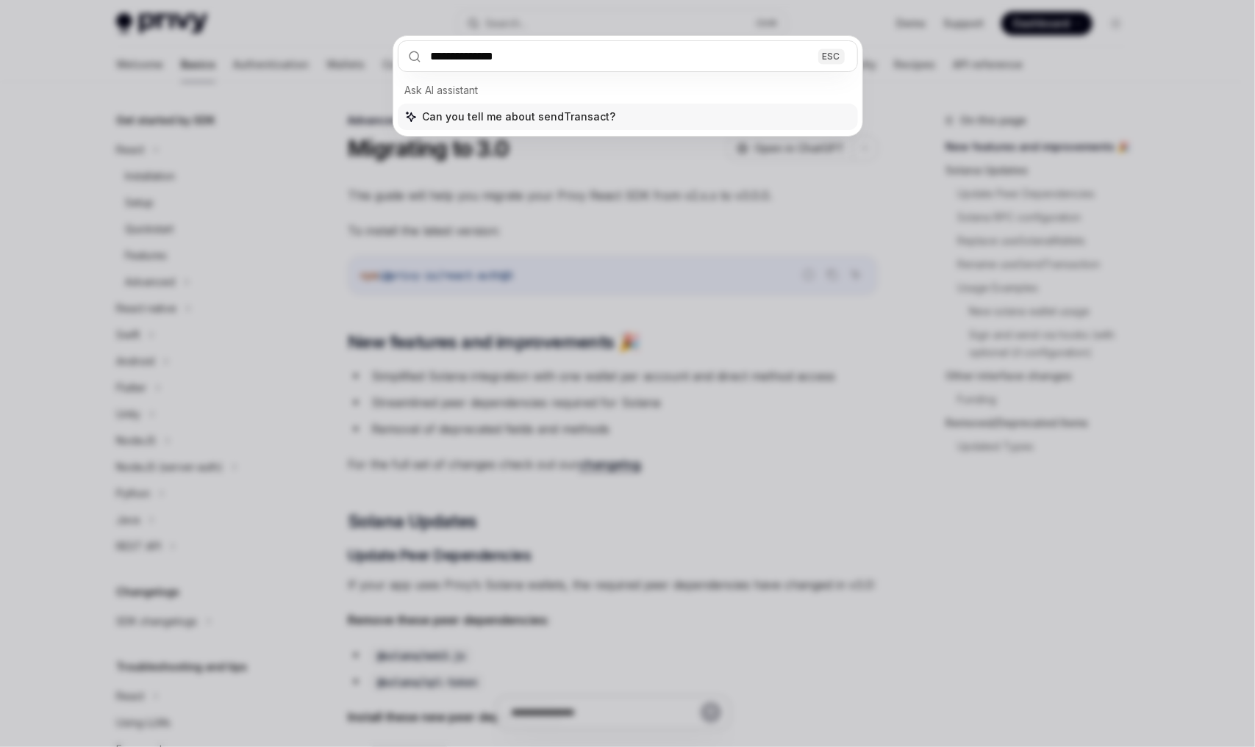
type input "**********"
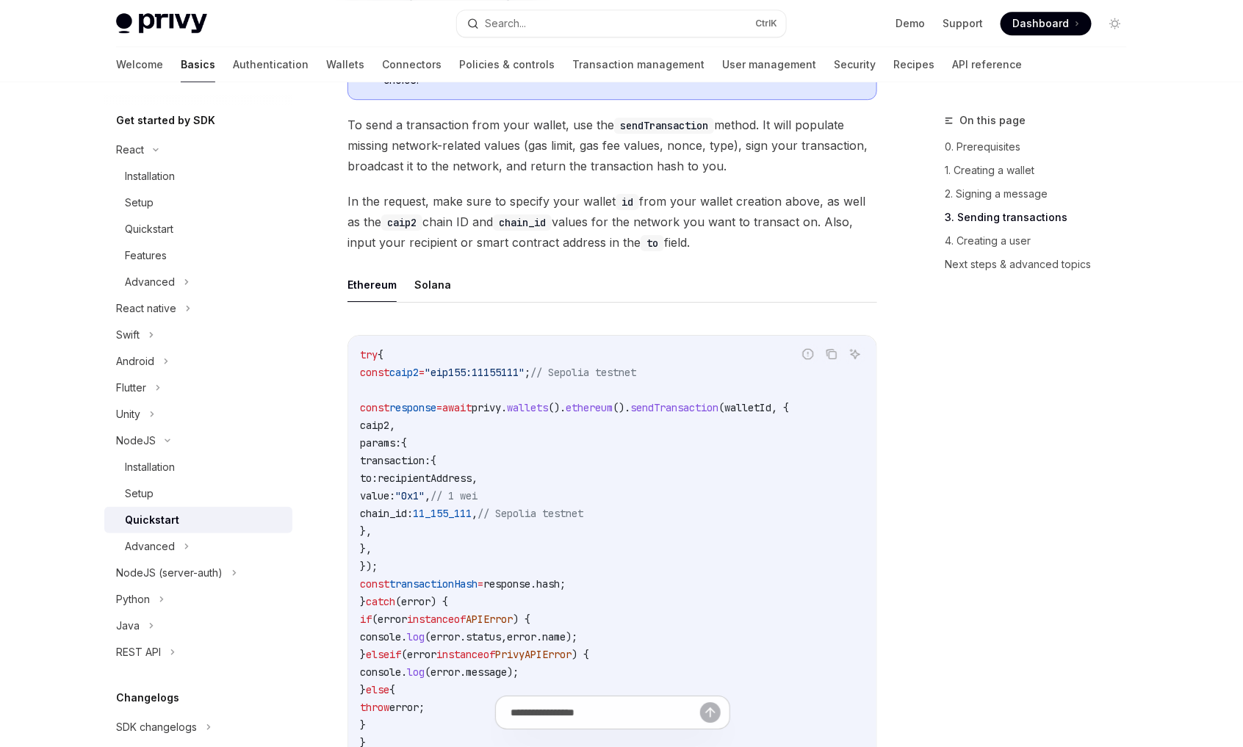
scroll to position [1758, 0]
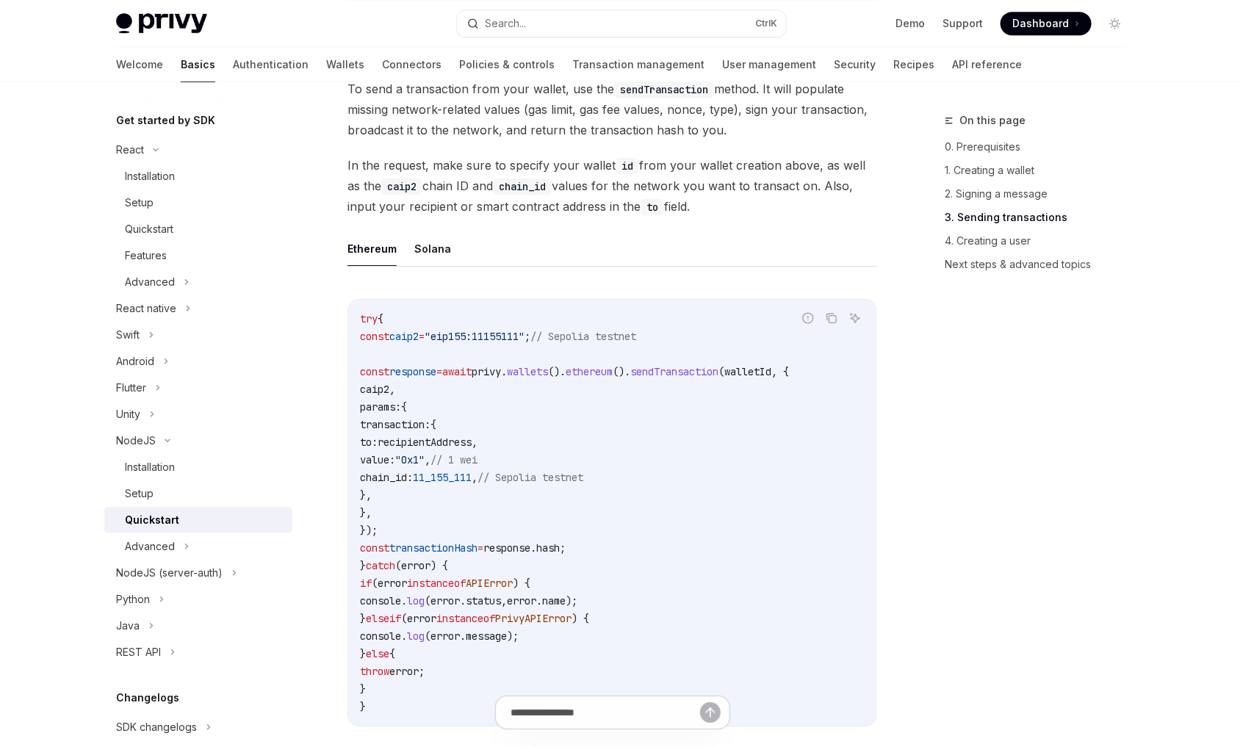
click at [190, 525] on div "Quickstart" at bounding box center [204, 521] width 159 height 18
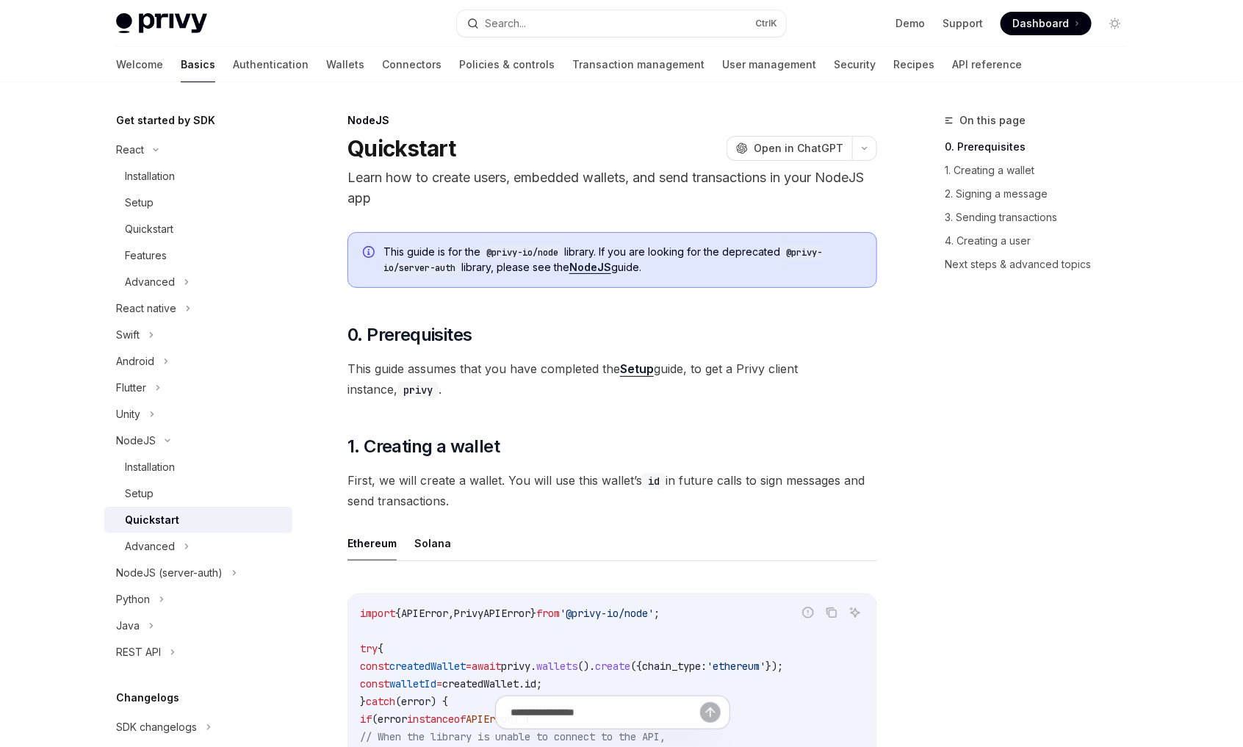
type textarea "*"
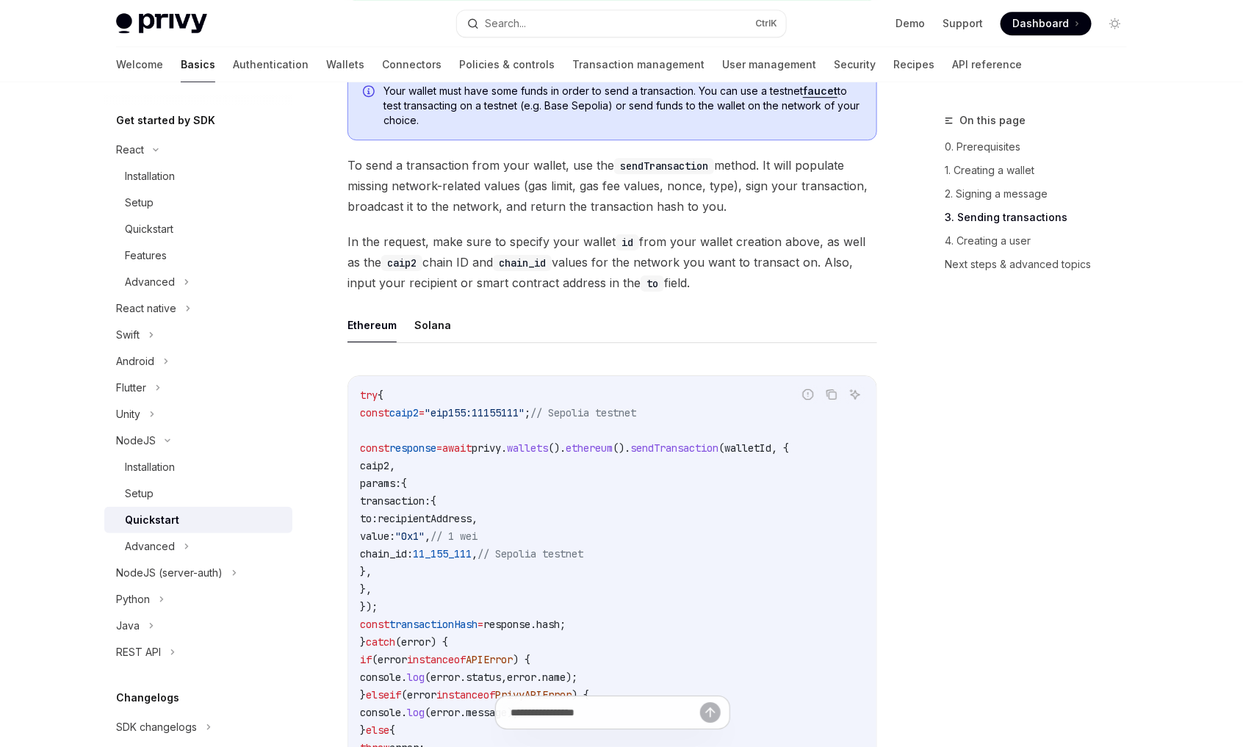
scroll to position [1837, 0]
